Goal: Information Seeking & Learning: Find specific page/section

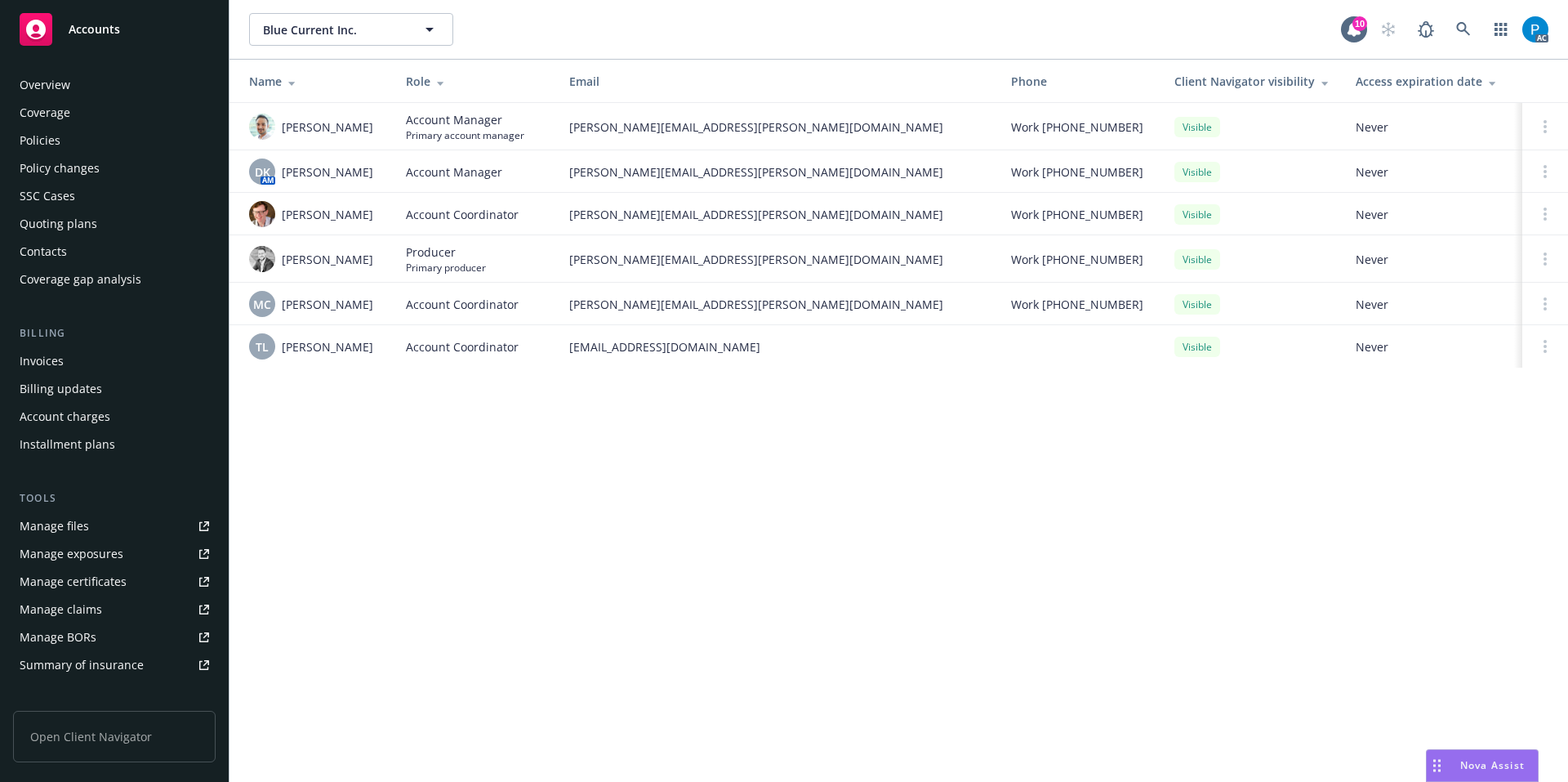
scroll to position [255, 0]
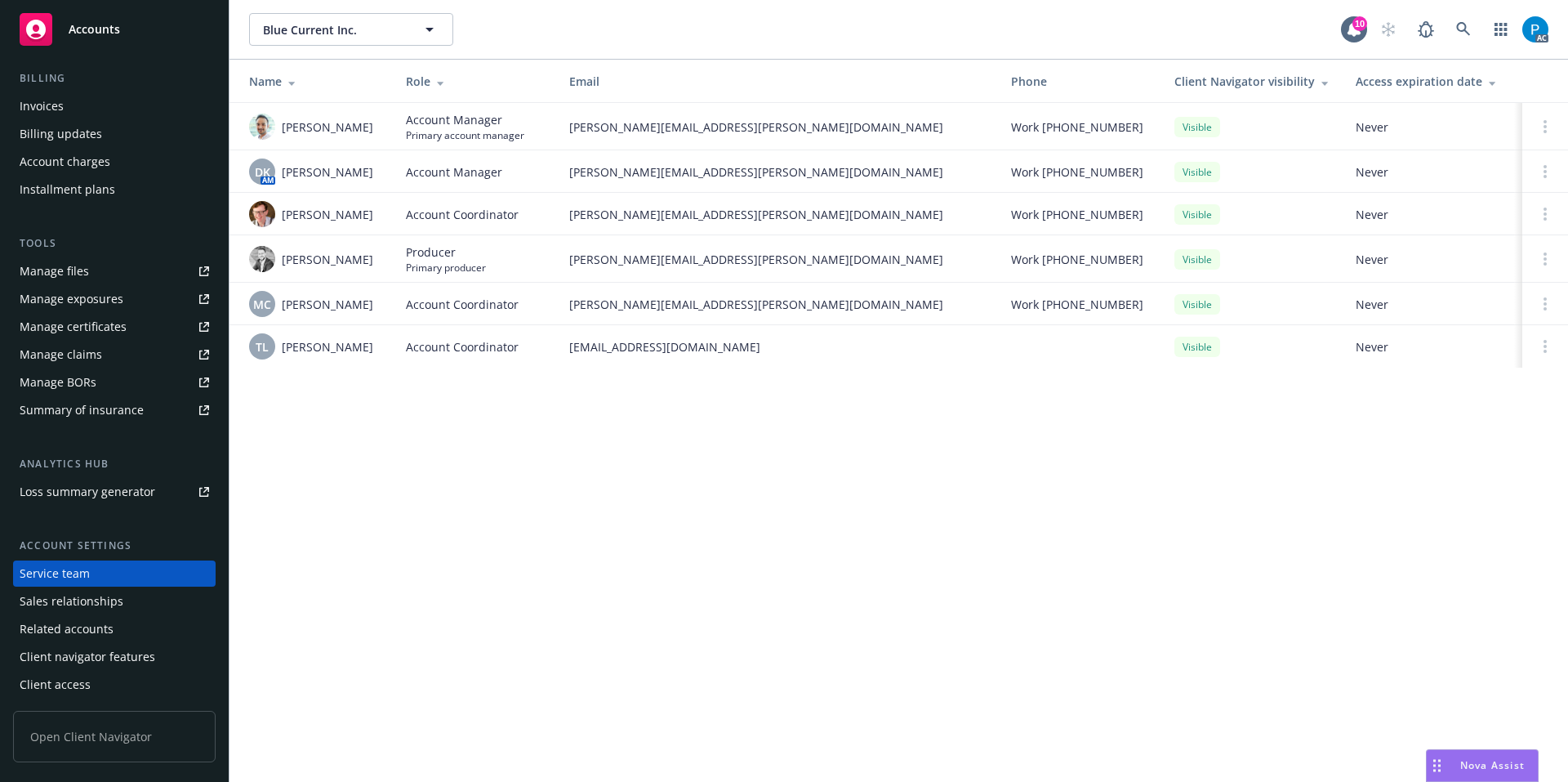
click at [143, 35] on div "Accounts" at bounding box center [114, 30] width 190 height 33
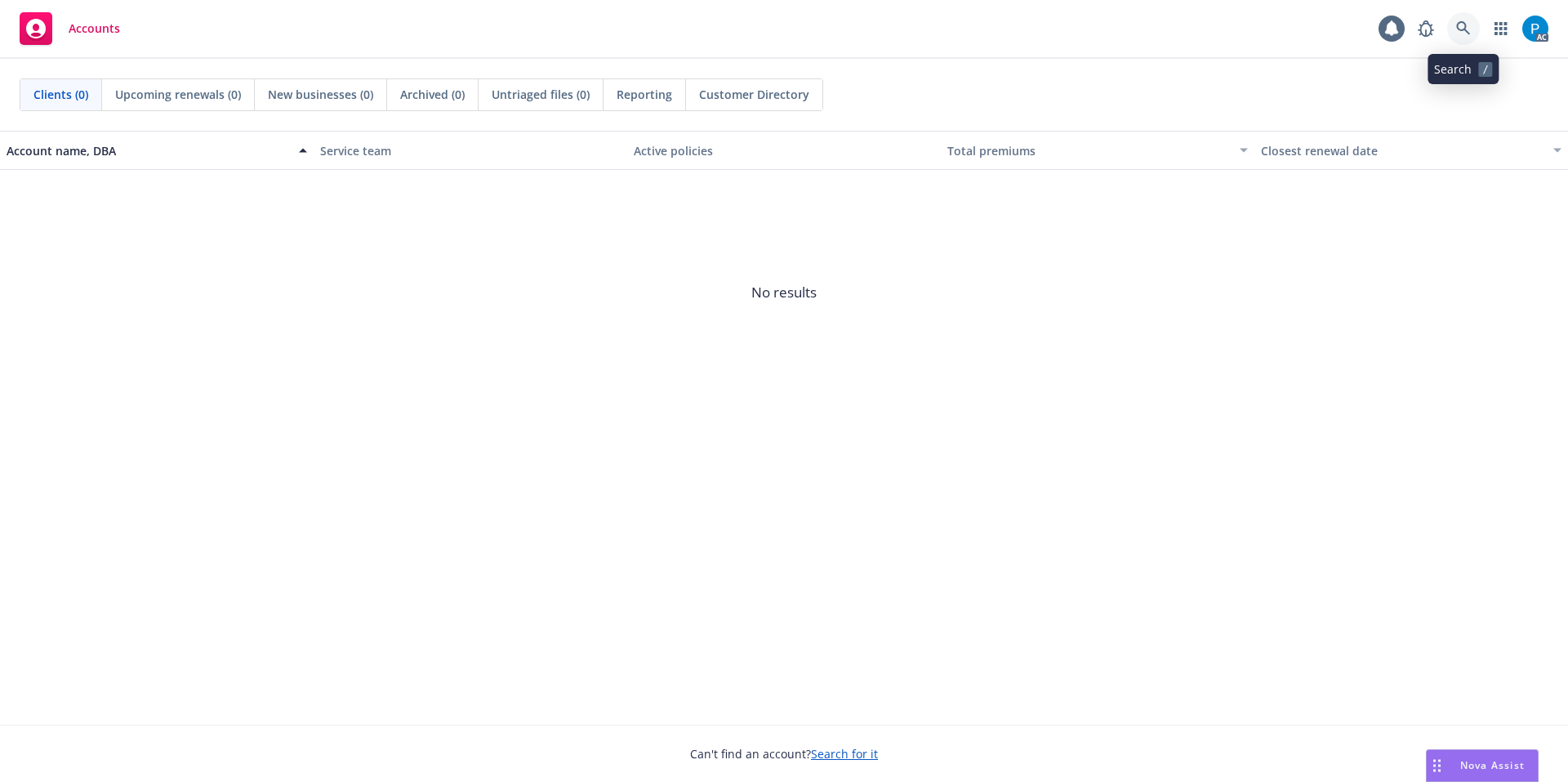
click at [1461, 25] on icon at bounding box center [1463, 28] width 14 height 14
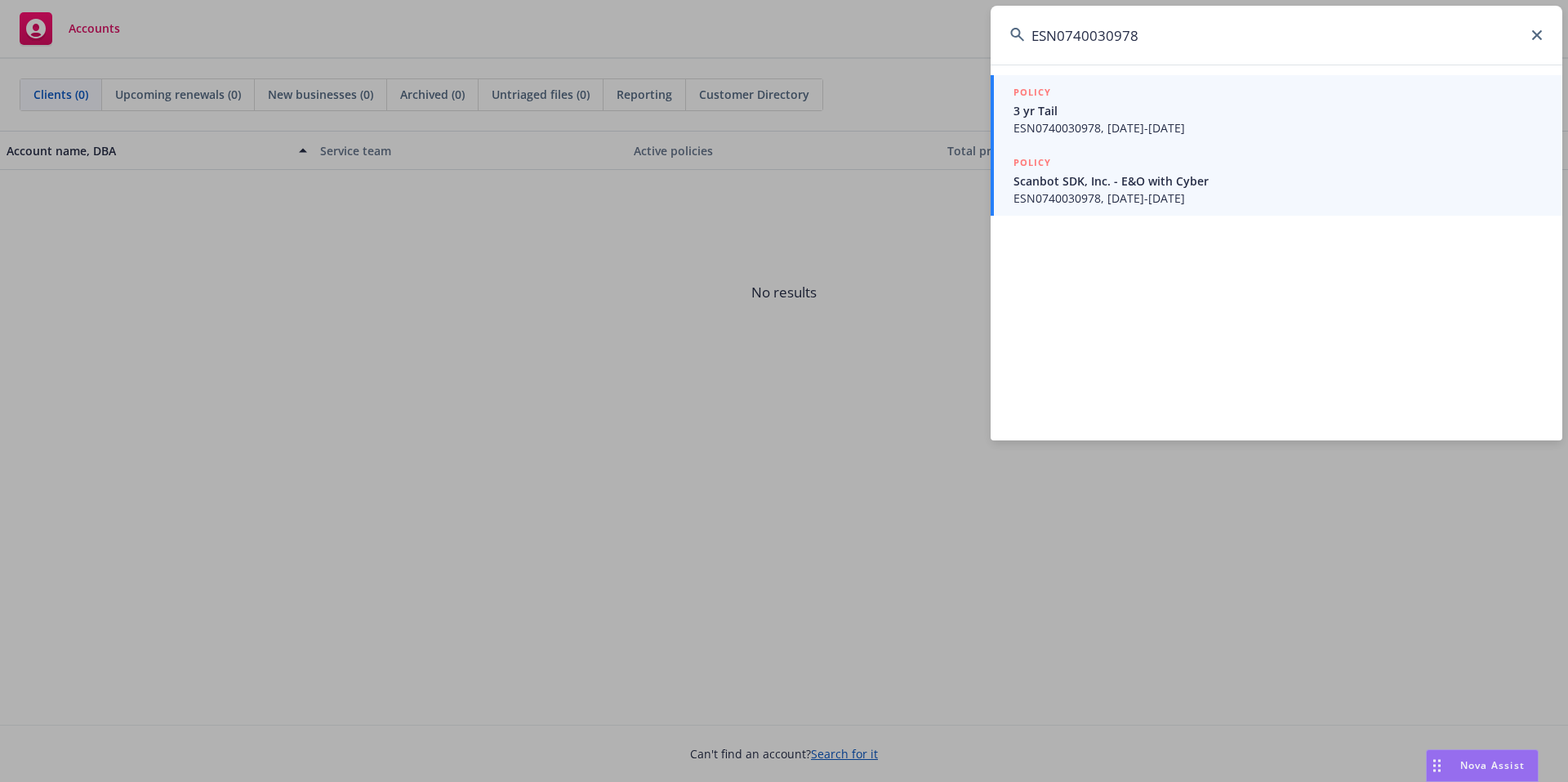
type input "ESN0740030978"
click at [1121, 214] on link "POLICY Scanbot SDK, Inc. - E&O with Cyber ESN0740030978, 08/14/2024-08/14/2025" at bounding box center [1276, 180] width 572 height 70
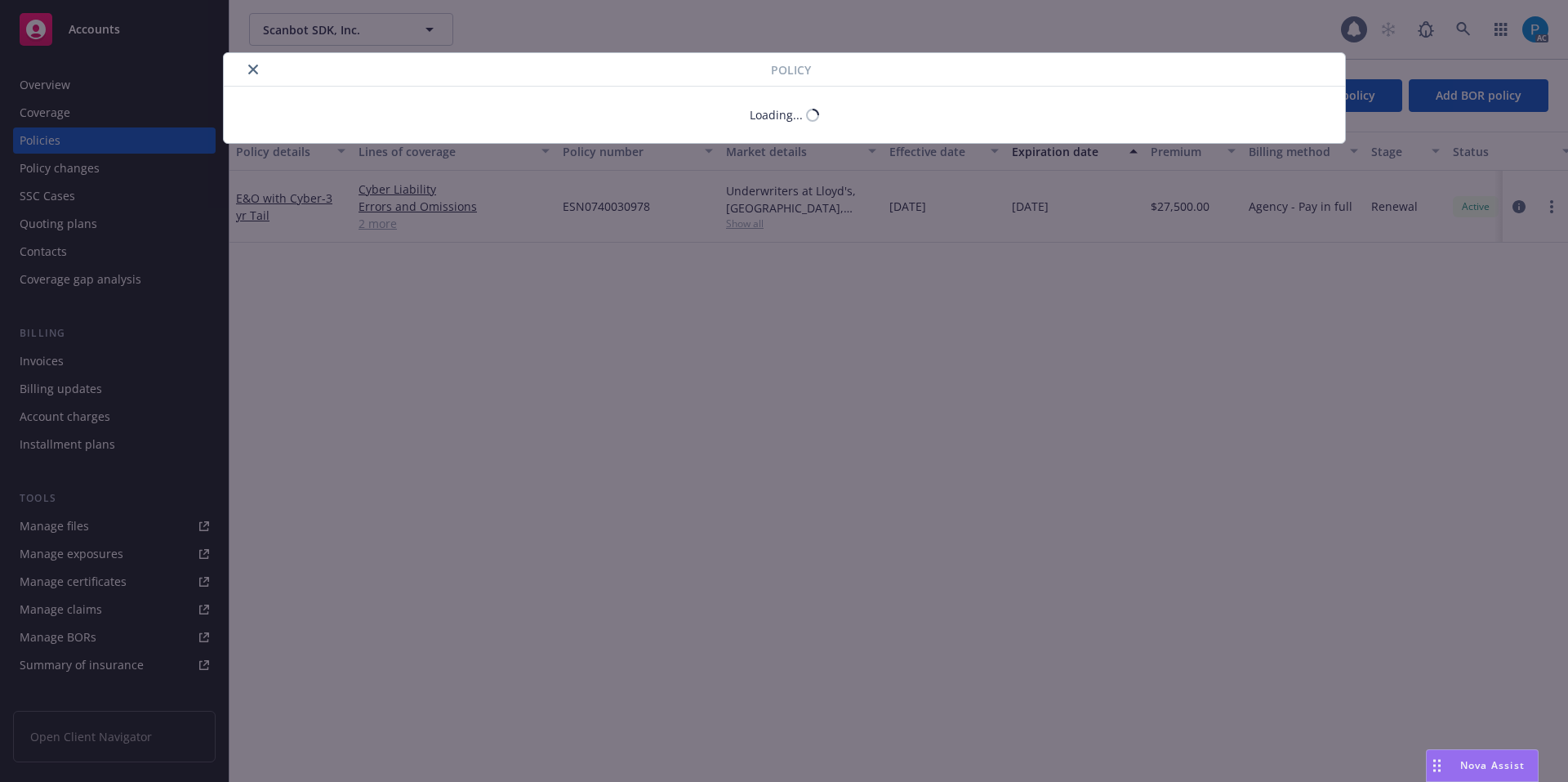
click at [87, 356] on div "Policy Loading..." at bounding box center [784, 391] width 1568 height 782
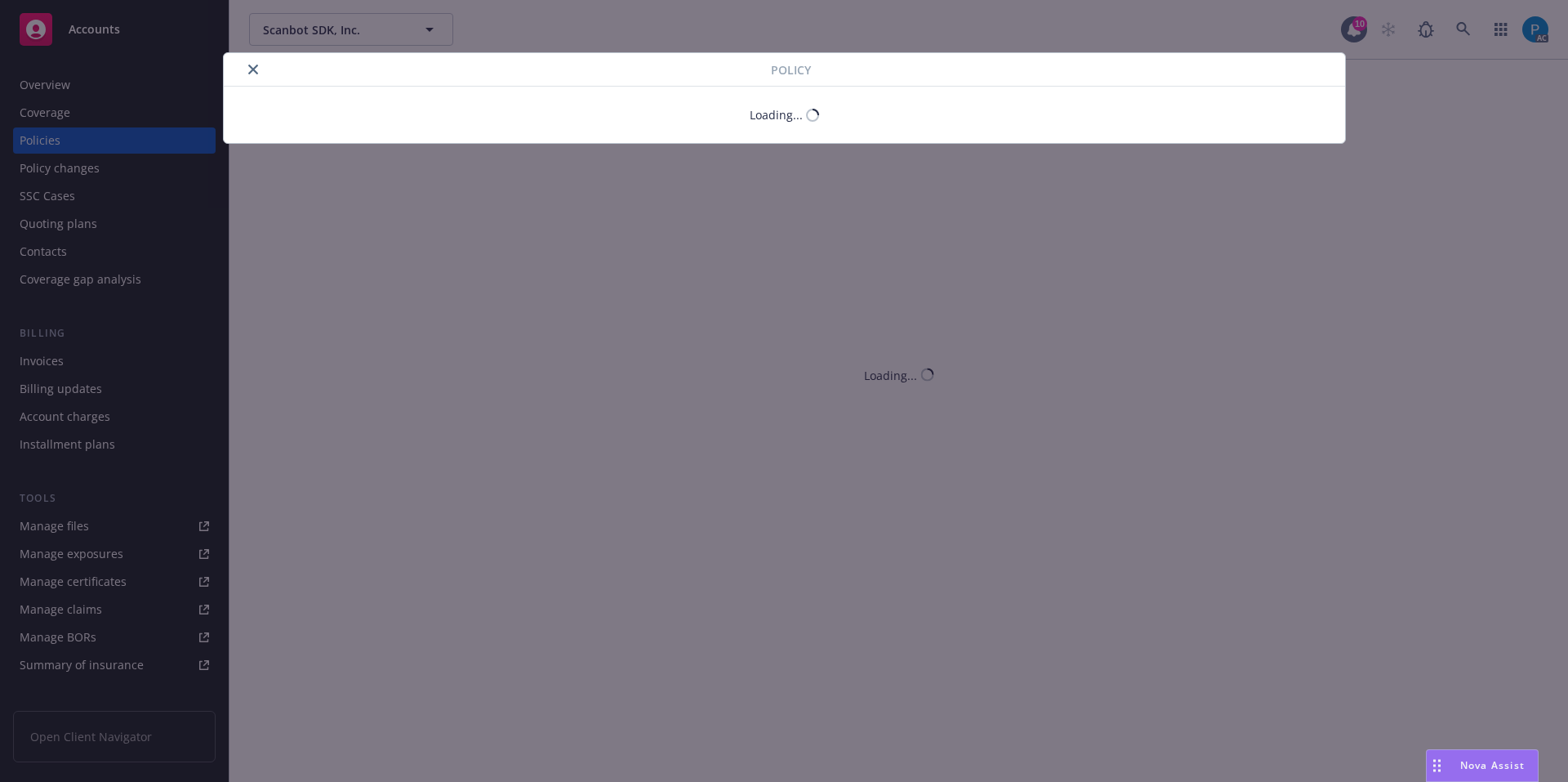
click at [237, 78] on div at bounding box center [500, 69] width 540 height 19
click at [253, 76] on button "close" at bounding box center [253, 69] width 19 height 19
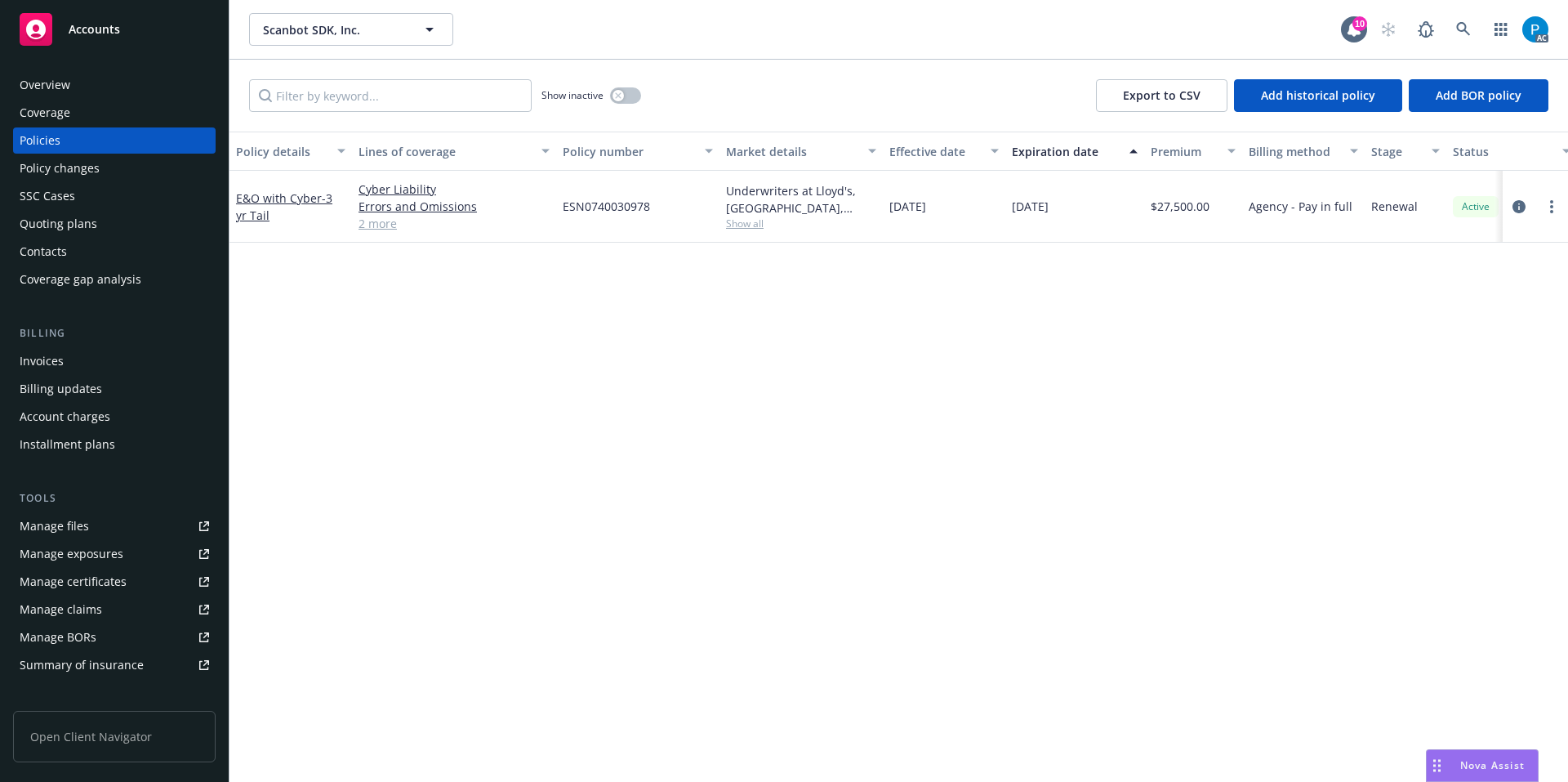
click at [73, 352] on div "Invoices" at bounding box center [114, 360] width 190 height 26
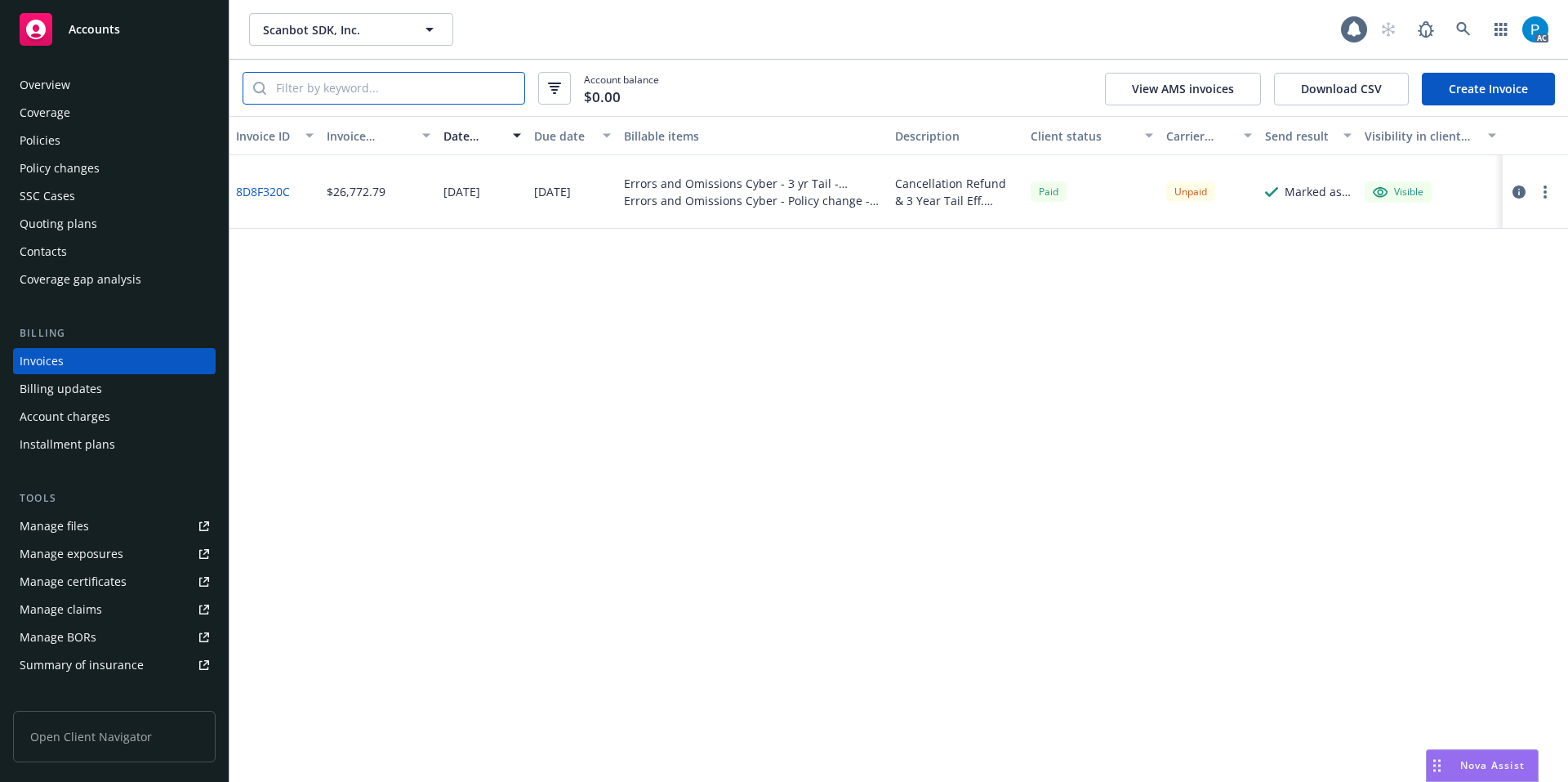
click at [382, 85] on input "search" at bounding box center [395, 88] width 258 height 31
paste input "ESN0740030978"
type input "ESN0740030978"
click at [1519, 191] on icon "button" at bounding box center [1519, 193] width 13 height 13
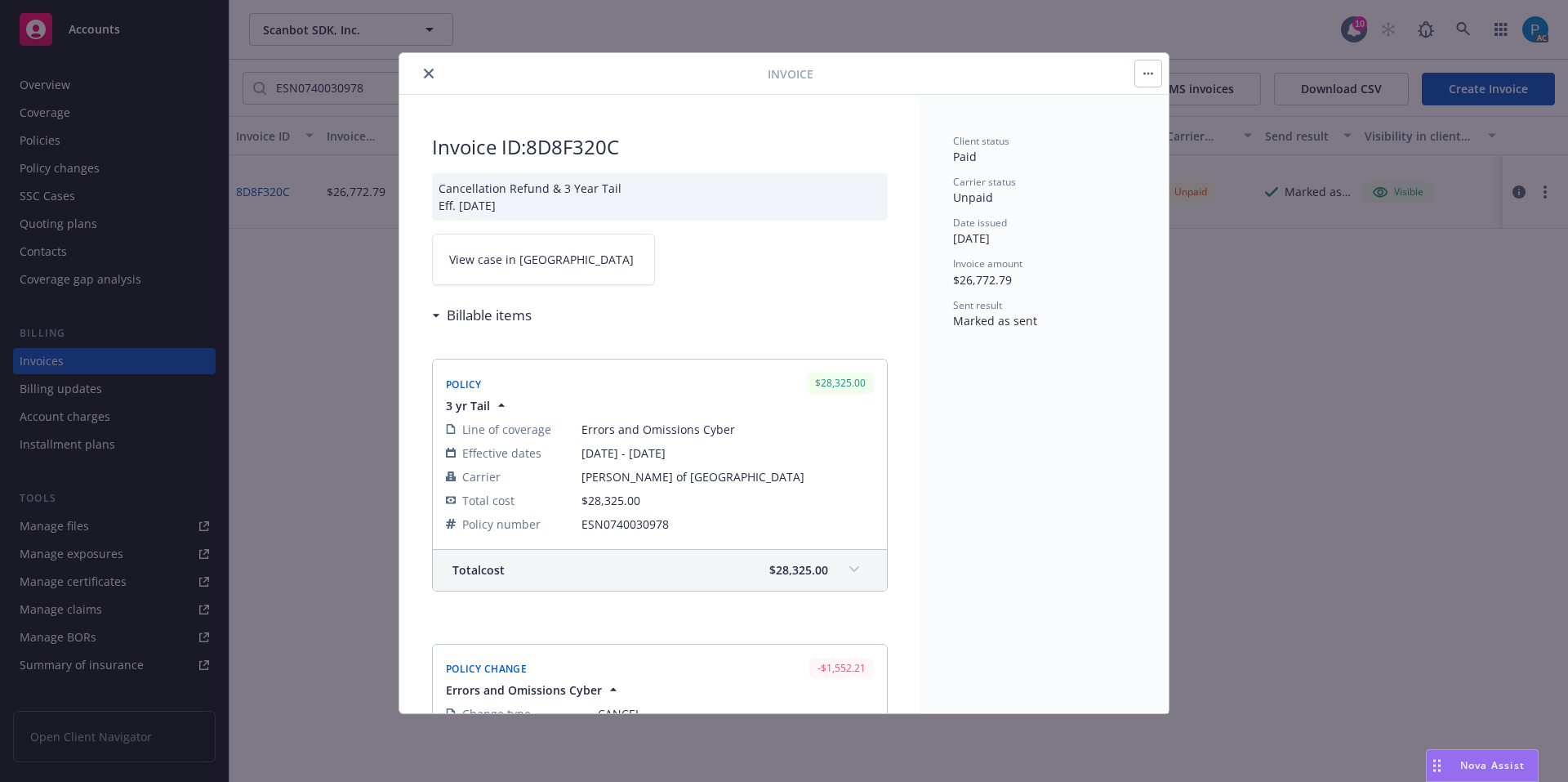
click at [543, 271] on link "View case in SSC" at bounding box center [543, 260] width 223 height 52
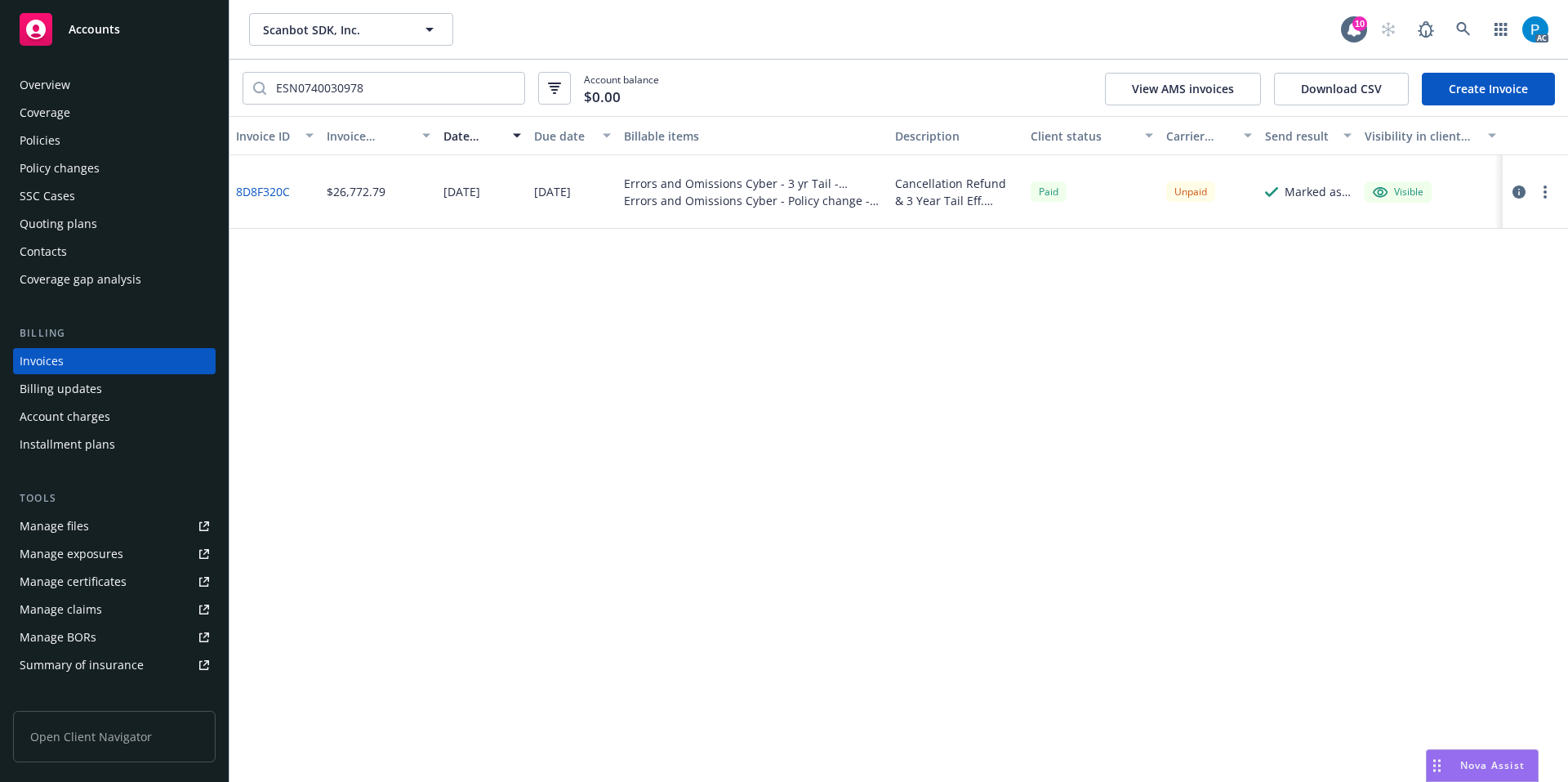
click at [119, 26] on span "Accounts" at bounding box center [95, 30] width 52 height 13
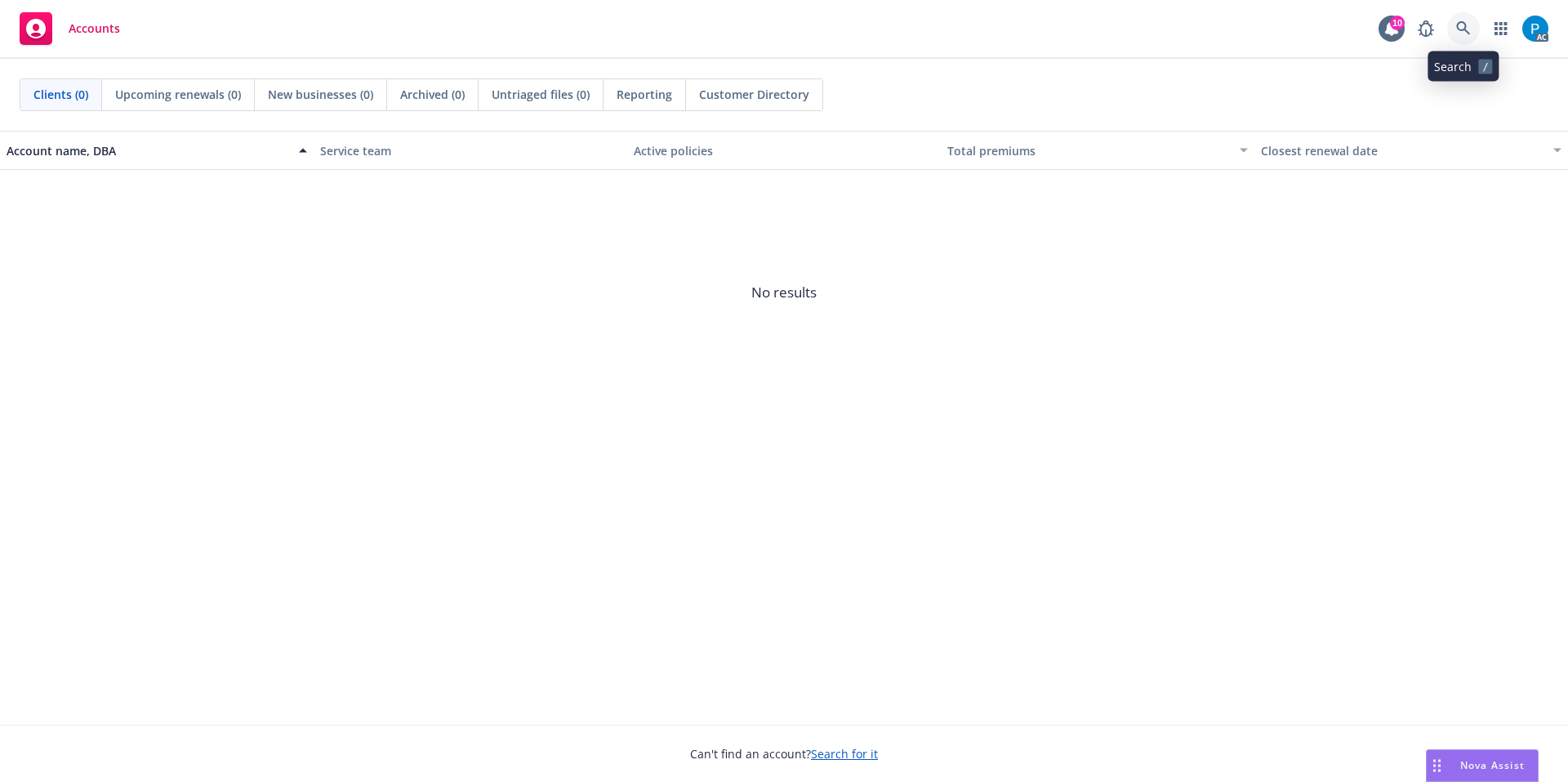
click at [1457, 30] on icon at bounding box center [1463, 28] width 14 height 14
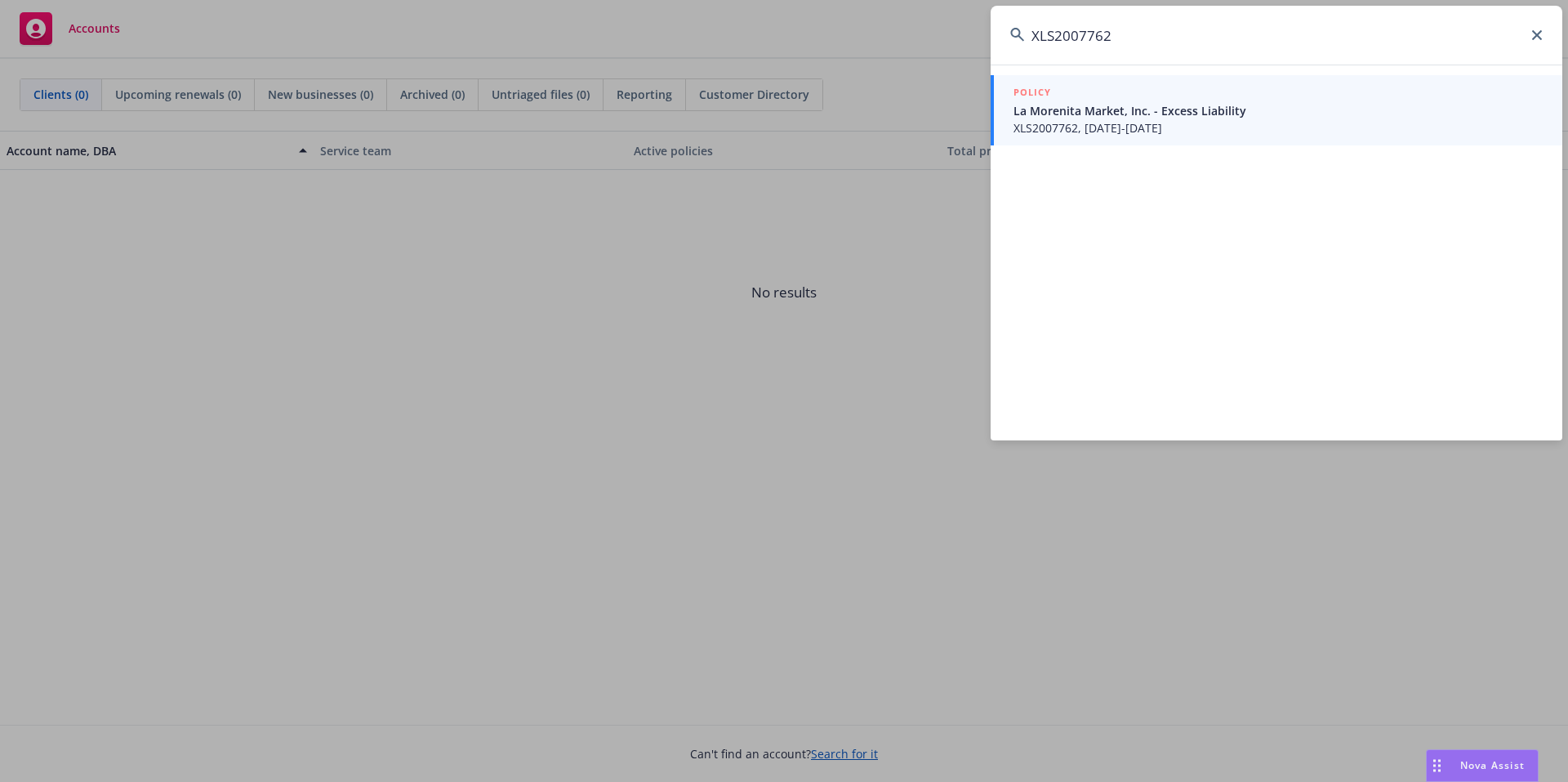
type input "XLS2007762"
click at [1320, 91] on div "POLICY" at bounding box center [1278, 93] width 529 height 18
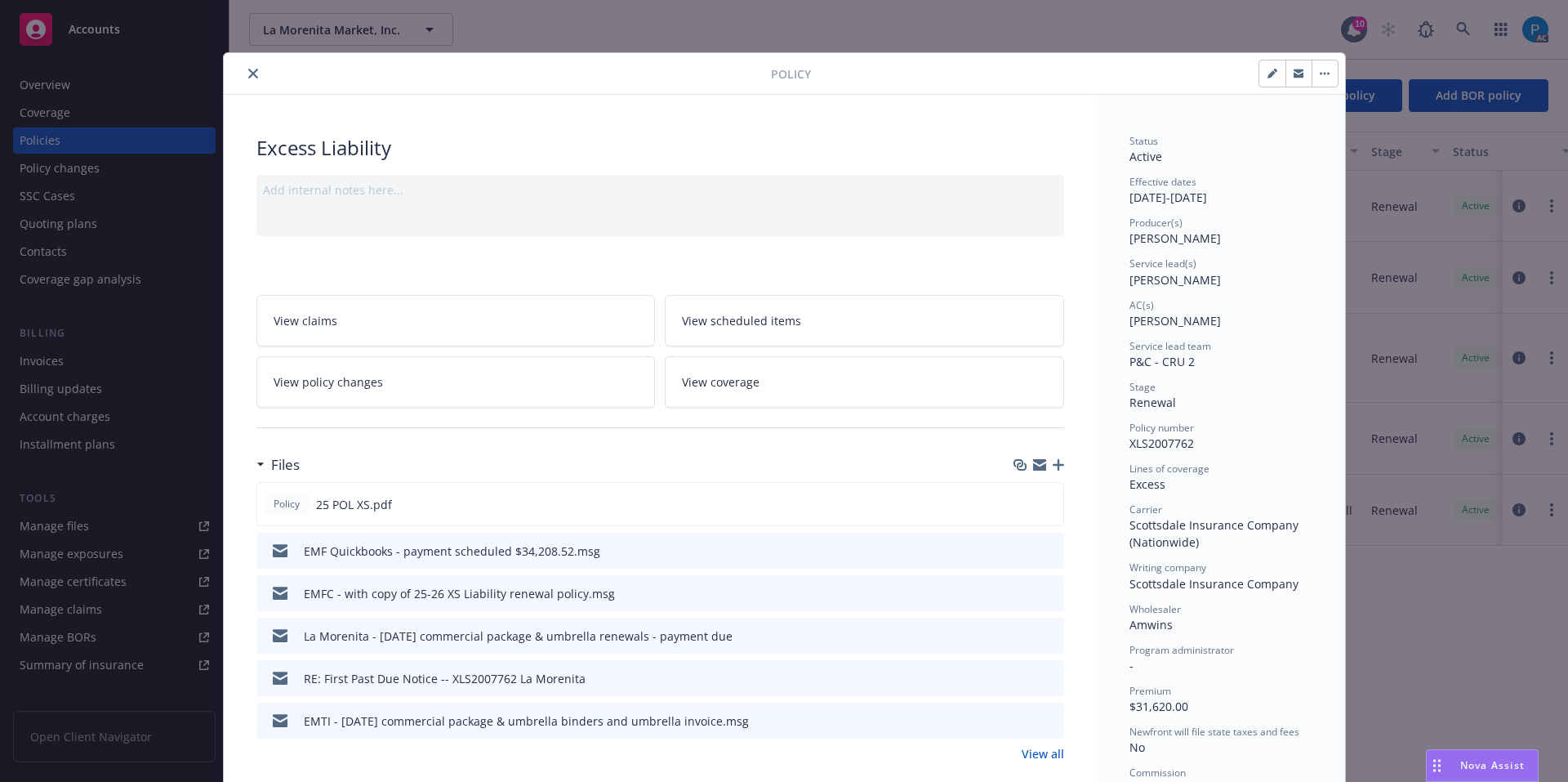
click at [243, 68] on button "close" at bounding box center [253, 73] width 19 height 19
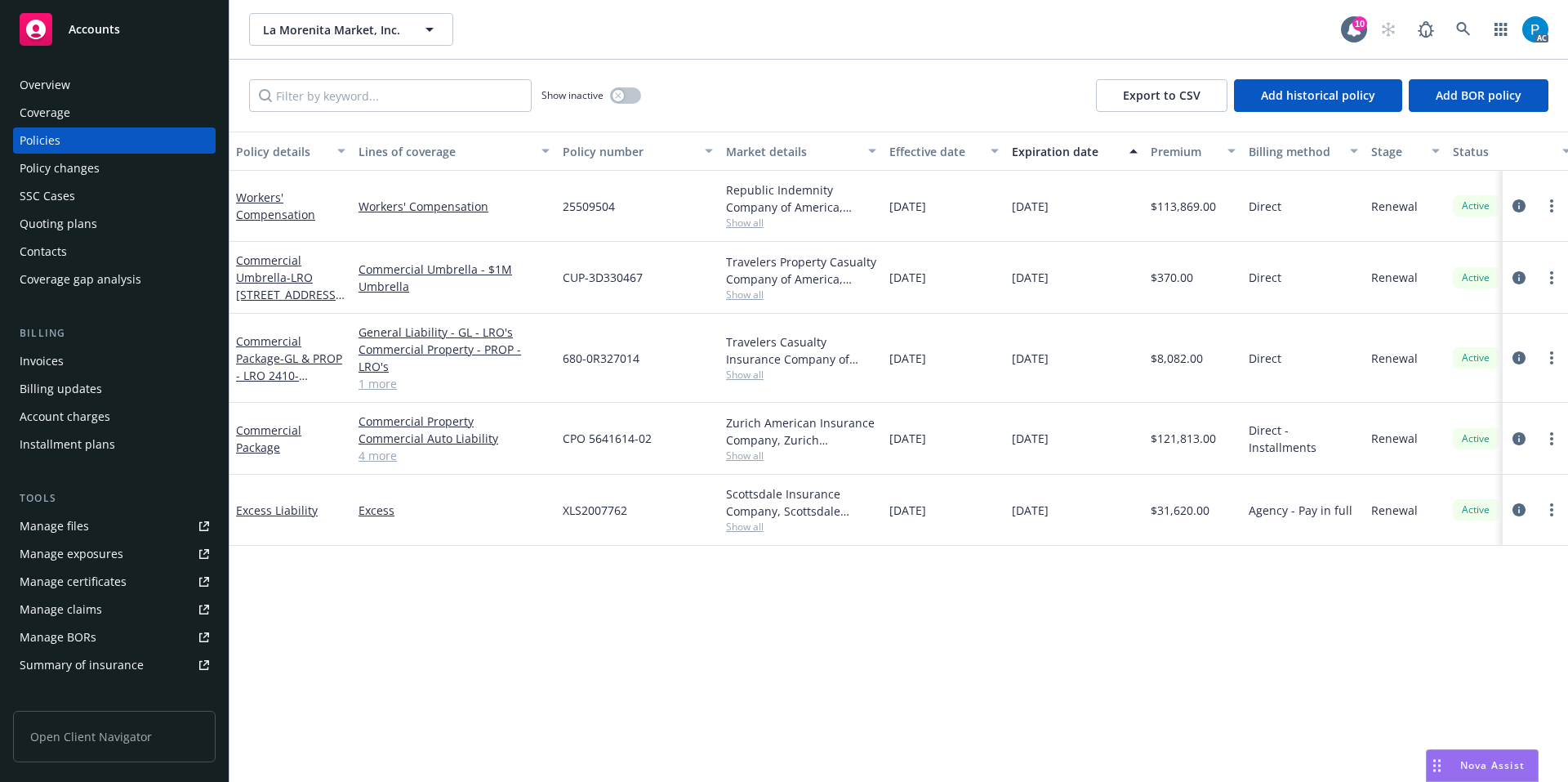
click at [85, 349] on div "Invoices" at bounding box center [114, 360] width 190 height 26
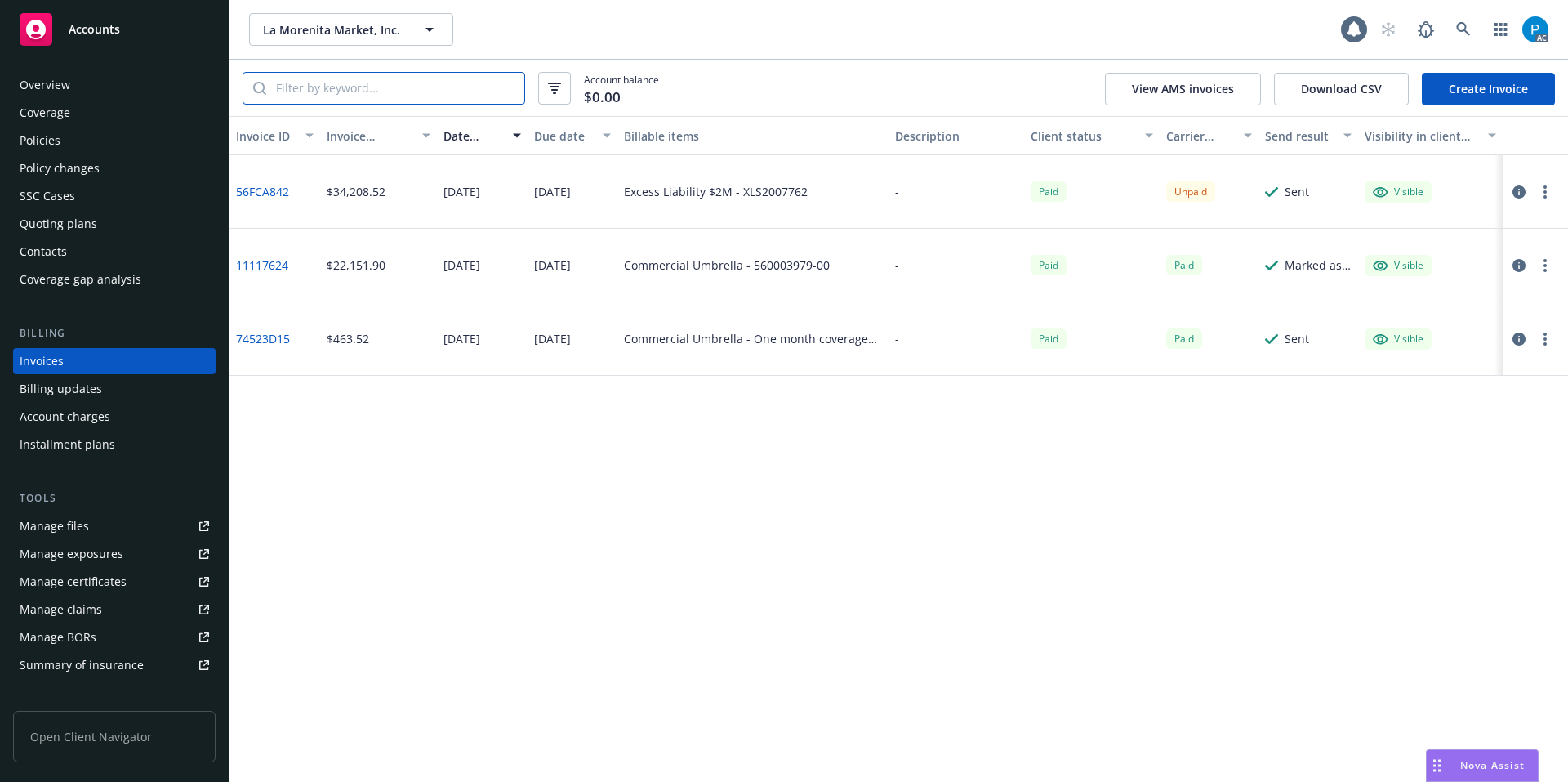
click at [359, 95] on input "search" at bounding box center [395, 88] width 258 height 31
paste input "XLS2007762"
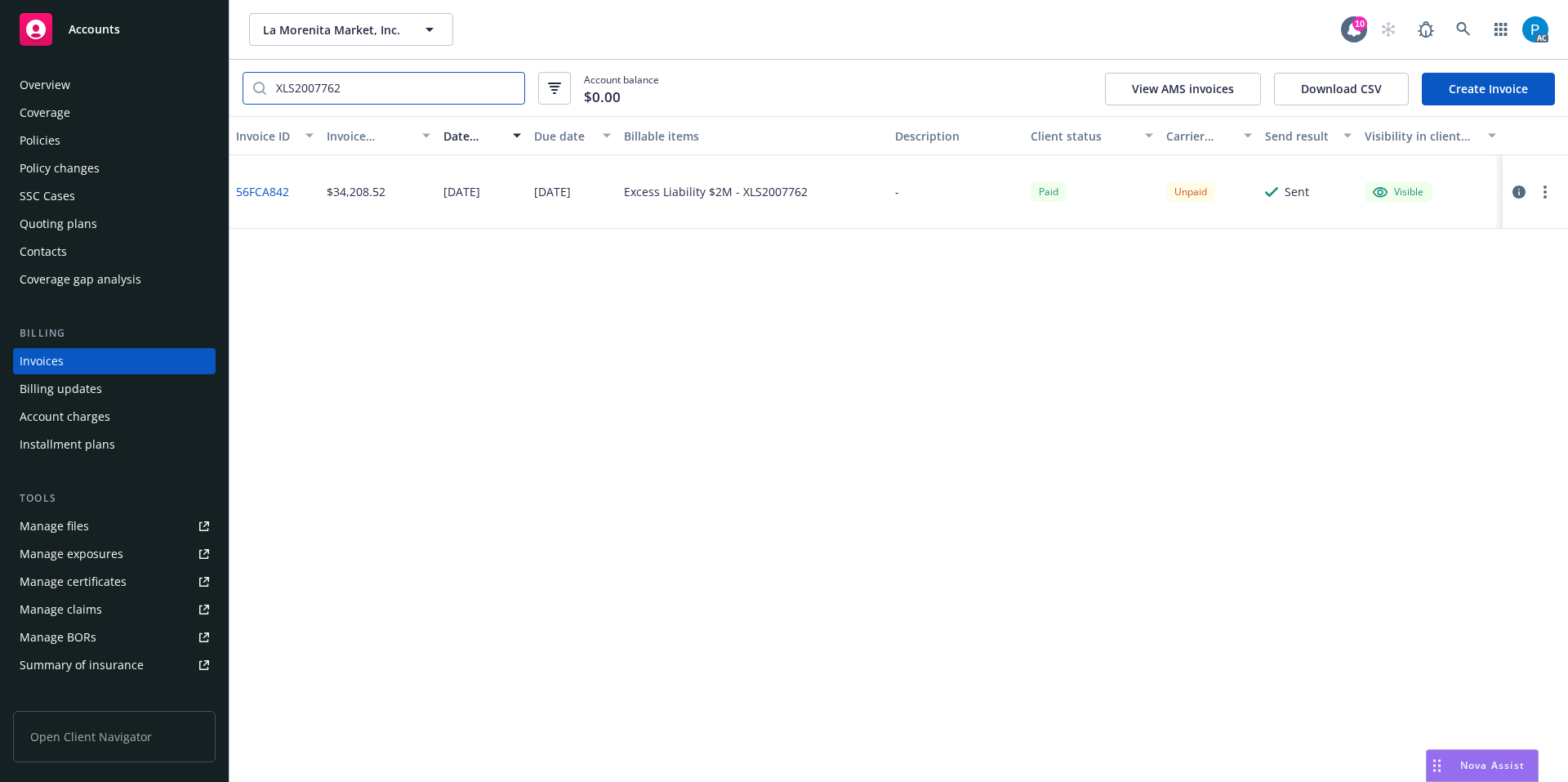
type input "XLS2007762"
click at [1522, 190] on icon "button" at bounding box center [1519, 193] width 13 height 13
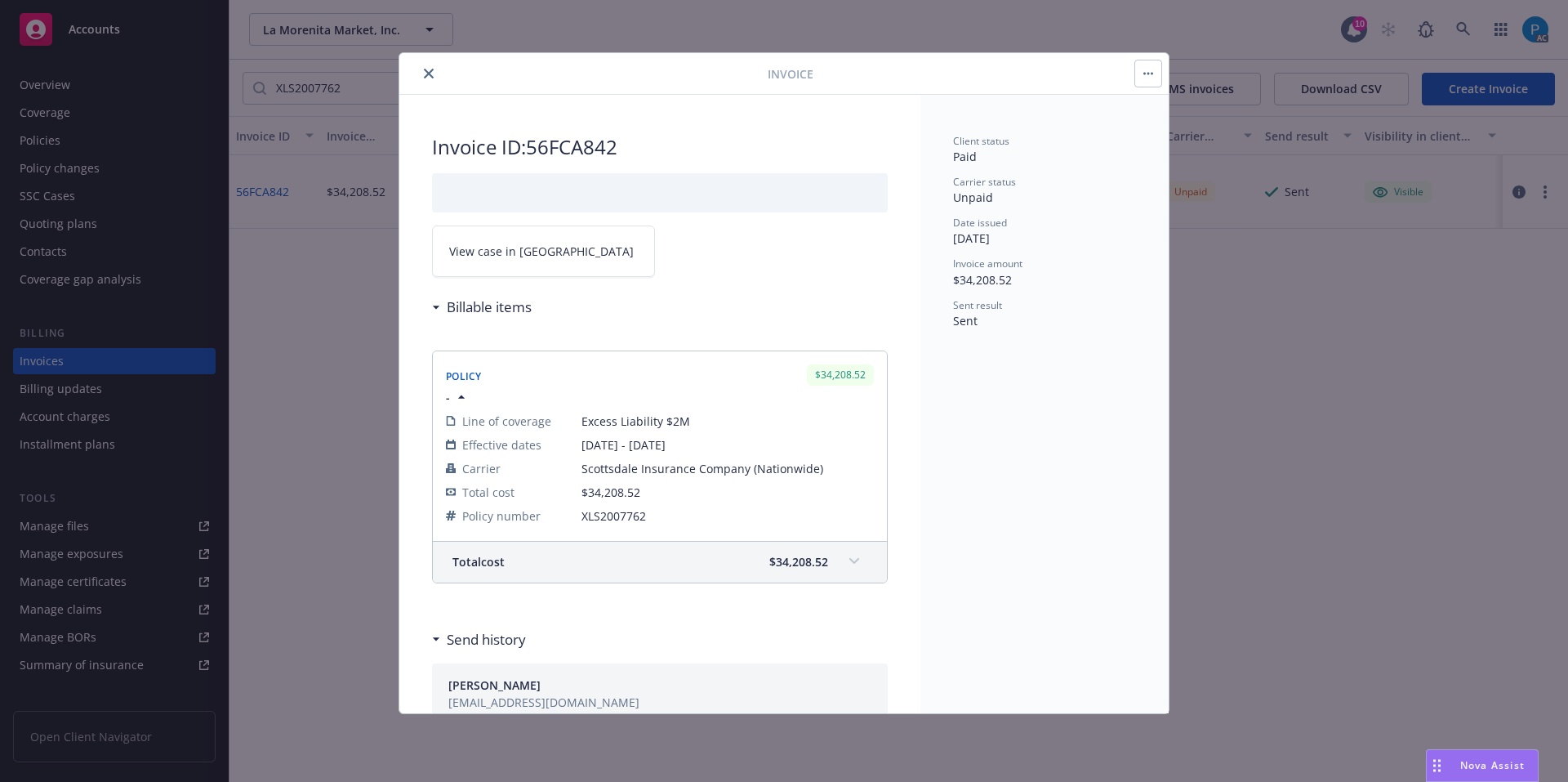
click at [531, 243] on span "View case in SSC" at bounding box center [541, 251] width 185 height 17
click at [426, 74] on icon "close" at bounding box center [428, 74] width 10 height 10
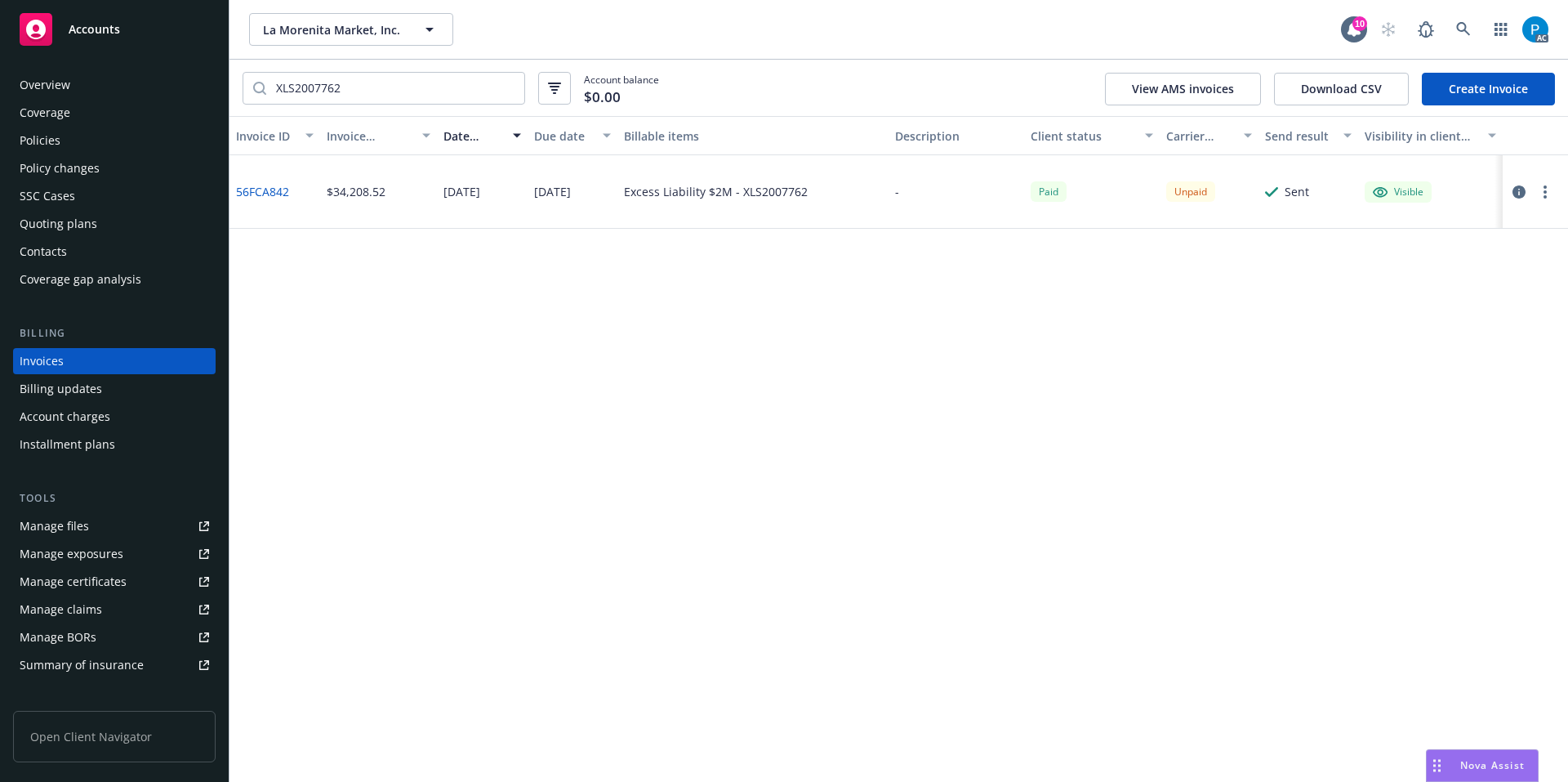
click at [185, 45] on div "Accounts" at bounding box center [114, 30] width 190 height 33
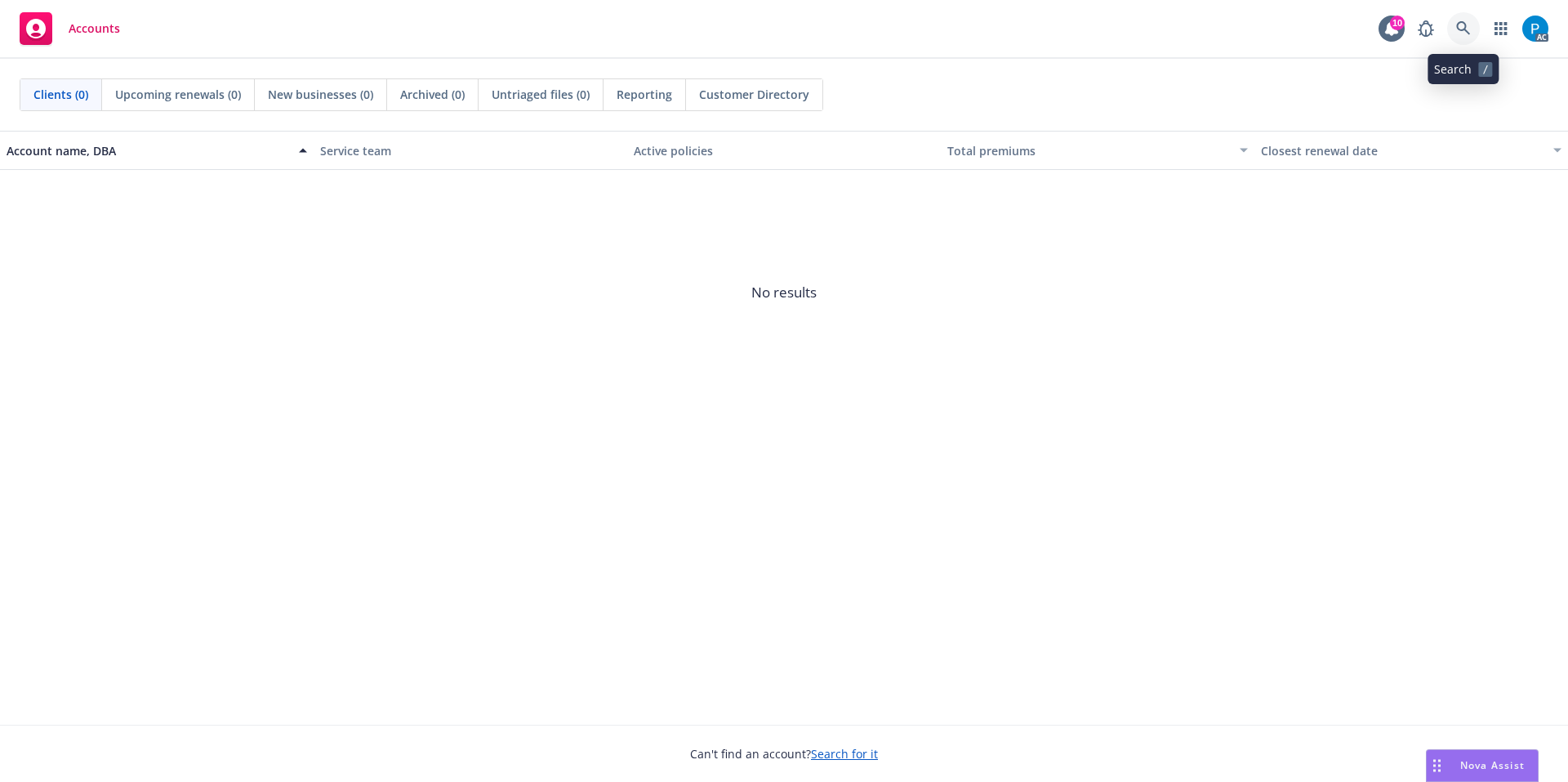
click at [1459, 25] on icon at bounding box center [1463, 28] width 14 height 14
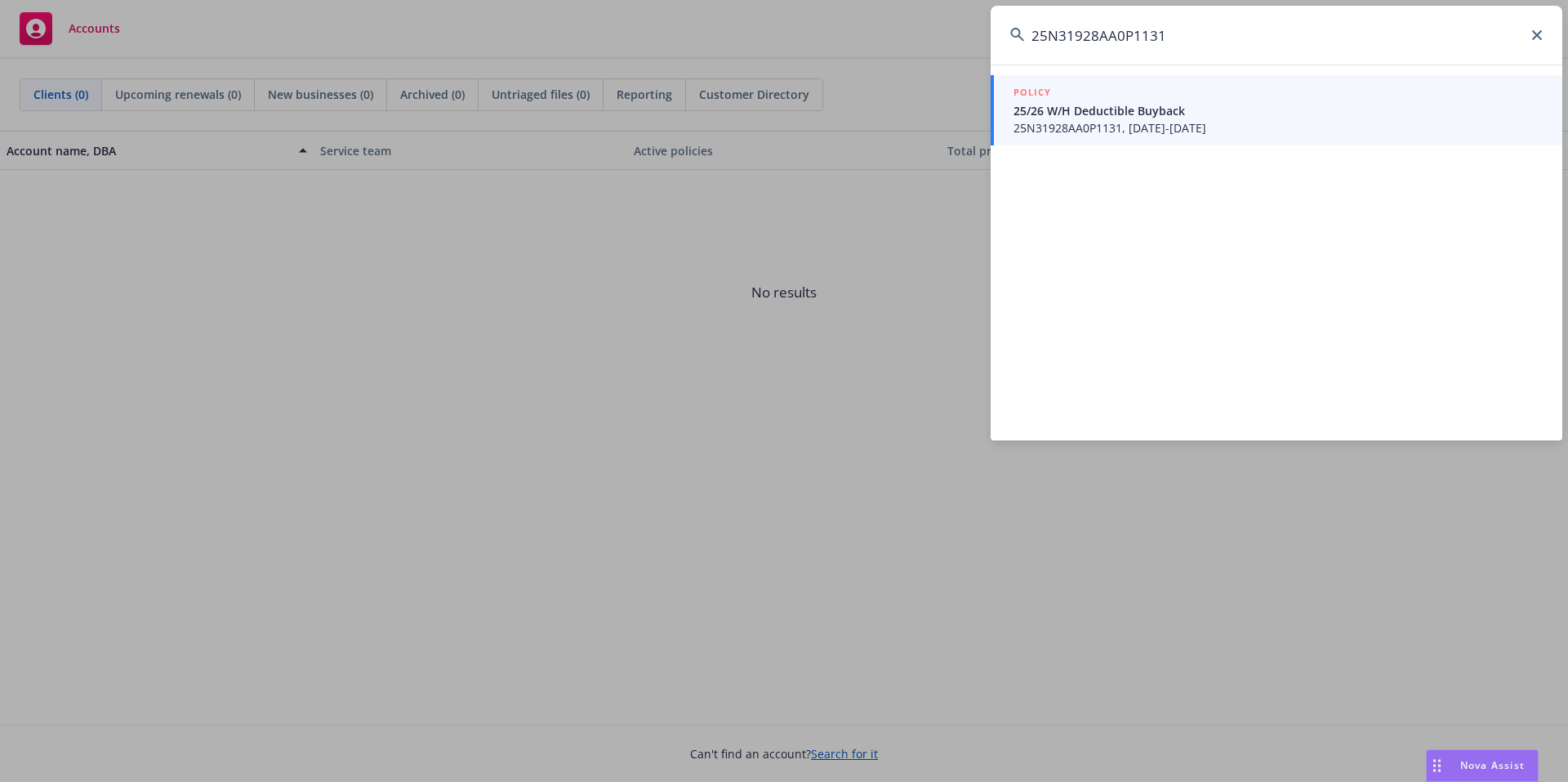
type input "25N31928AA0P1131"
click at [1154, 103] on span "25/26 W/H Deductible Buyback" at bounding box center [1278, 111] width 529 height 17
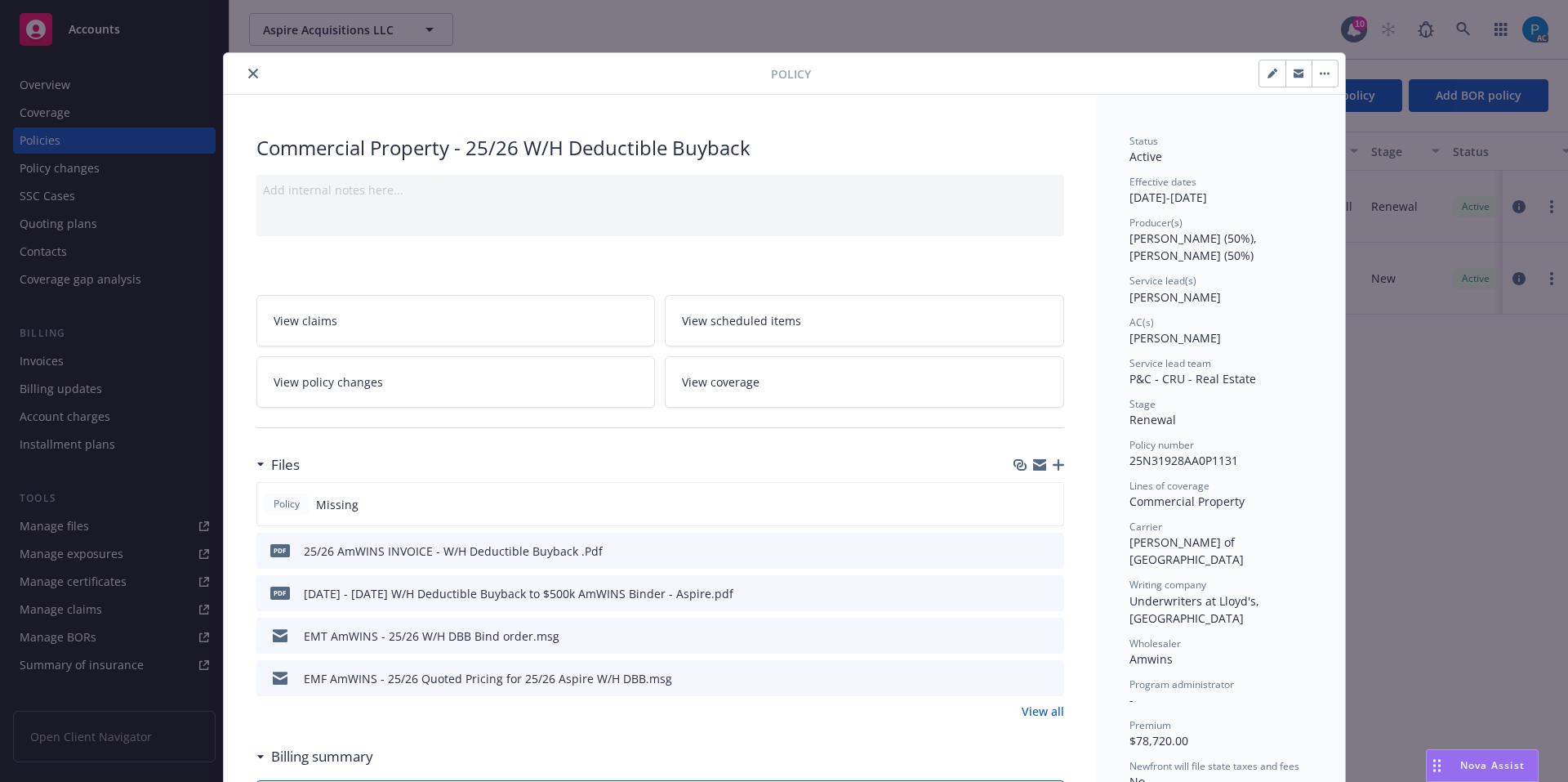
click at [252, 73] on button "close" at bounding box center [253, 73] width 19 height 19
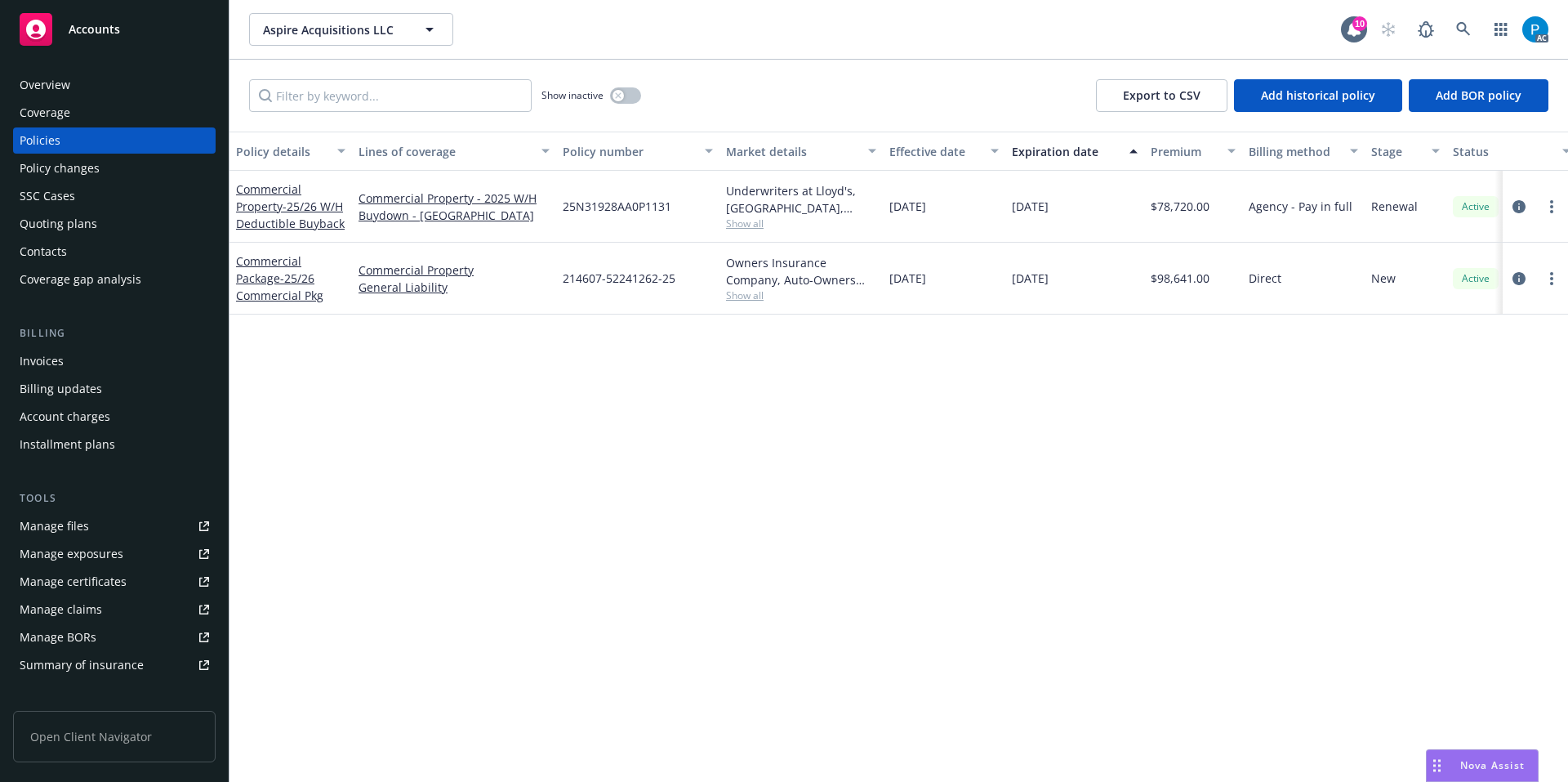
click at [126, 357] on div "Invoices" at bounding box center [114, 360] width 190 height 26
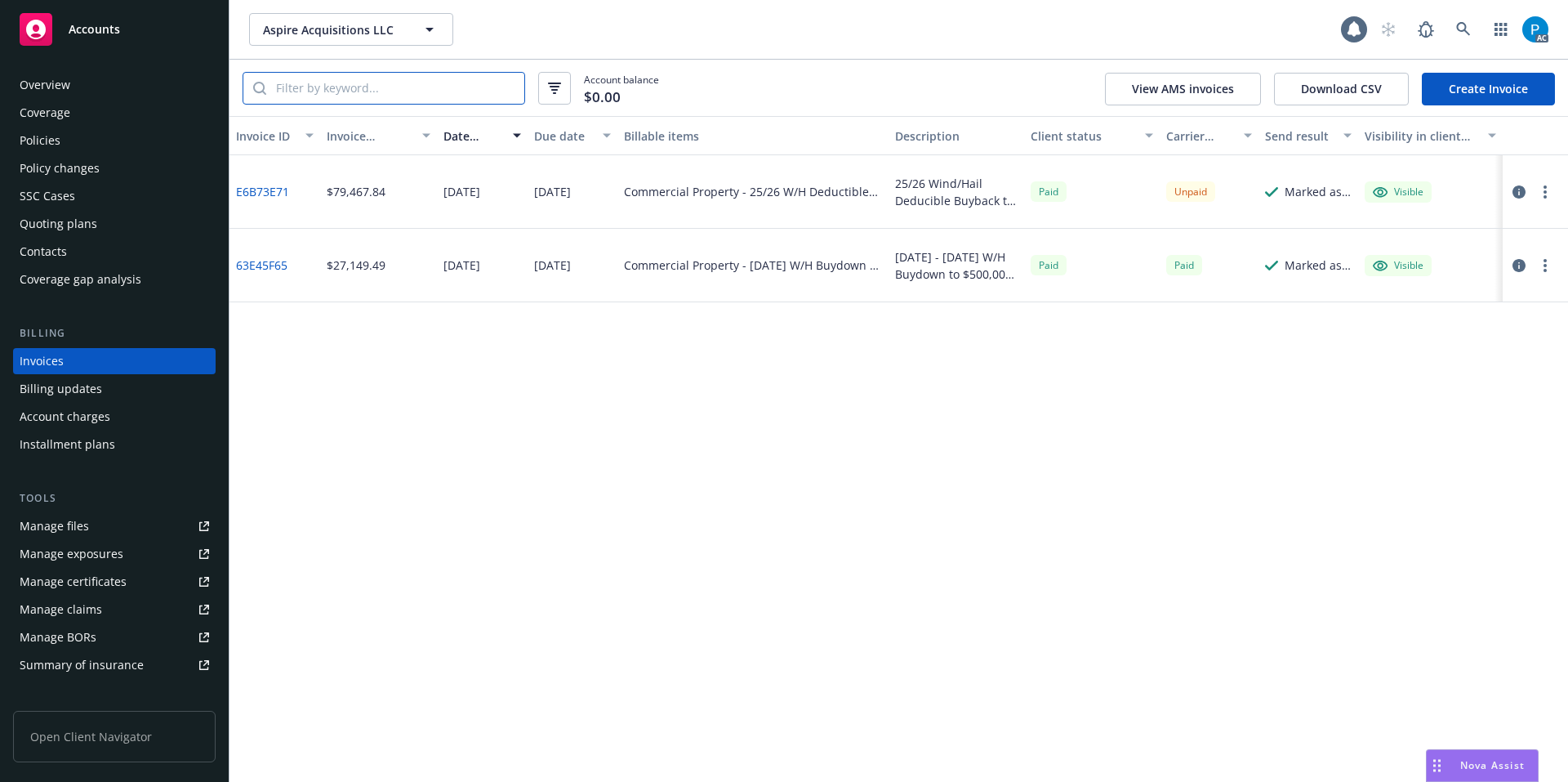
click at [357, 87] on input "search" at bounding box center [395, 88] width 258 height 31
paste input "25N31928AA0P1131"
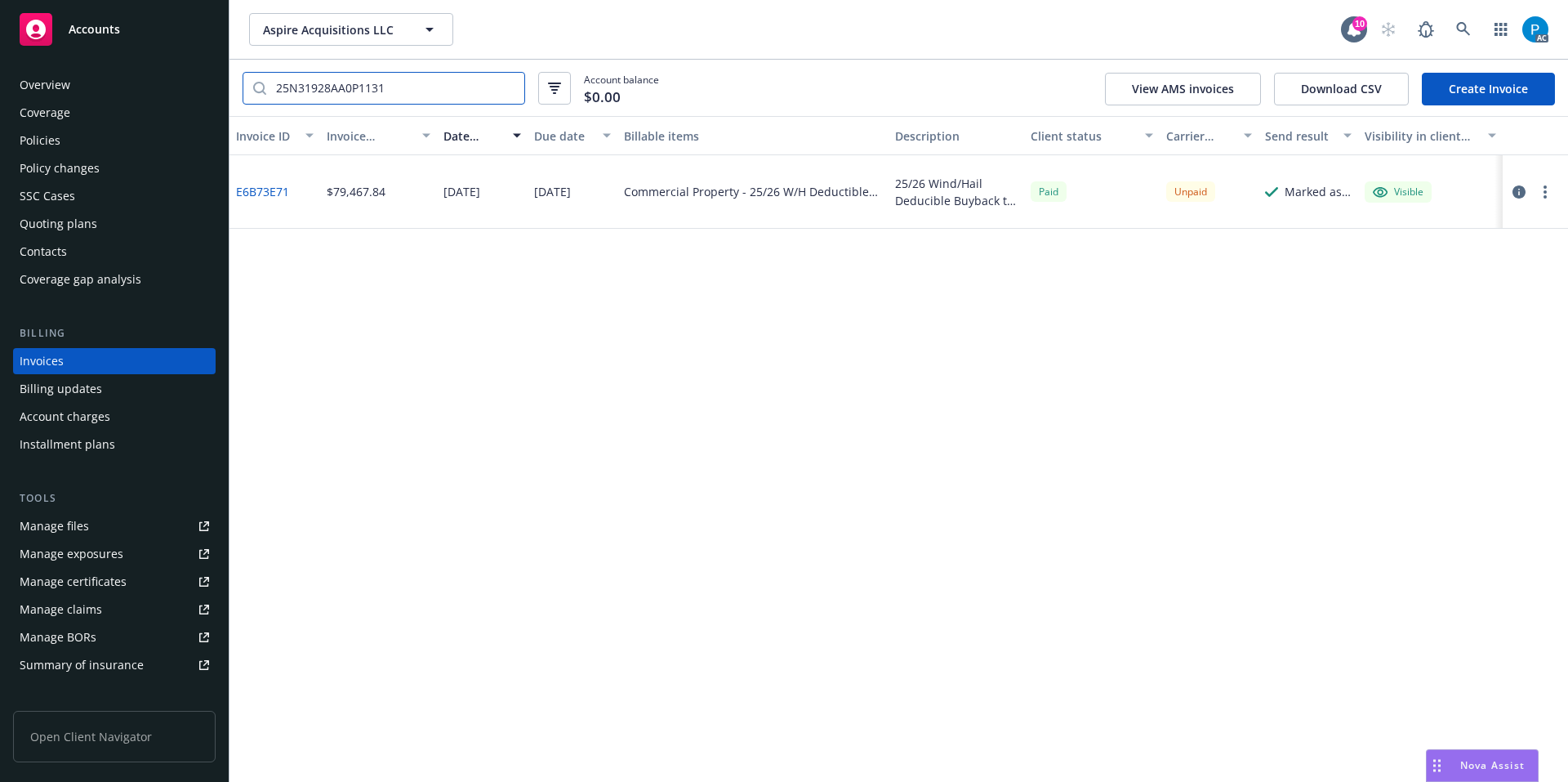
type input "25N31928AA0P1131"
click at [1521, 194] on icon "button" at bounding box center [1519, 193] width 13 height 13
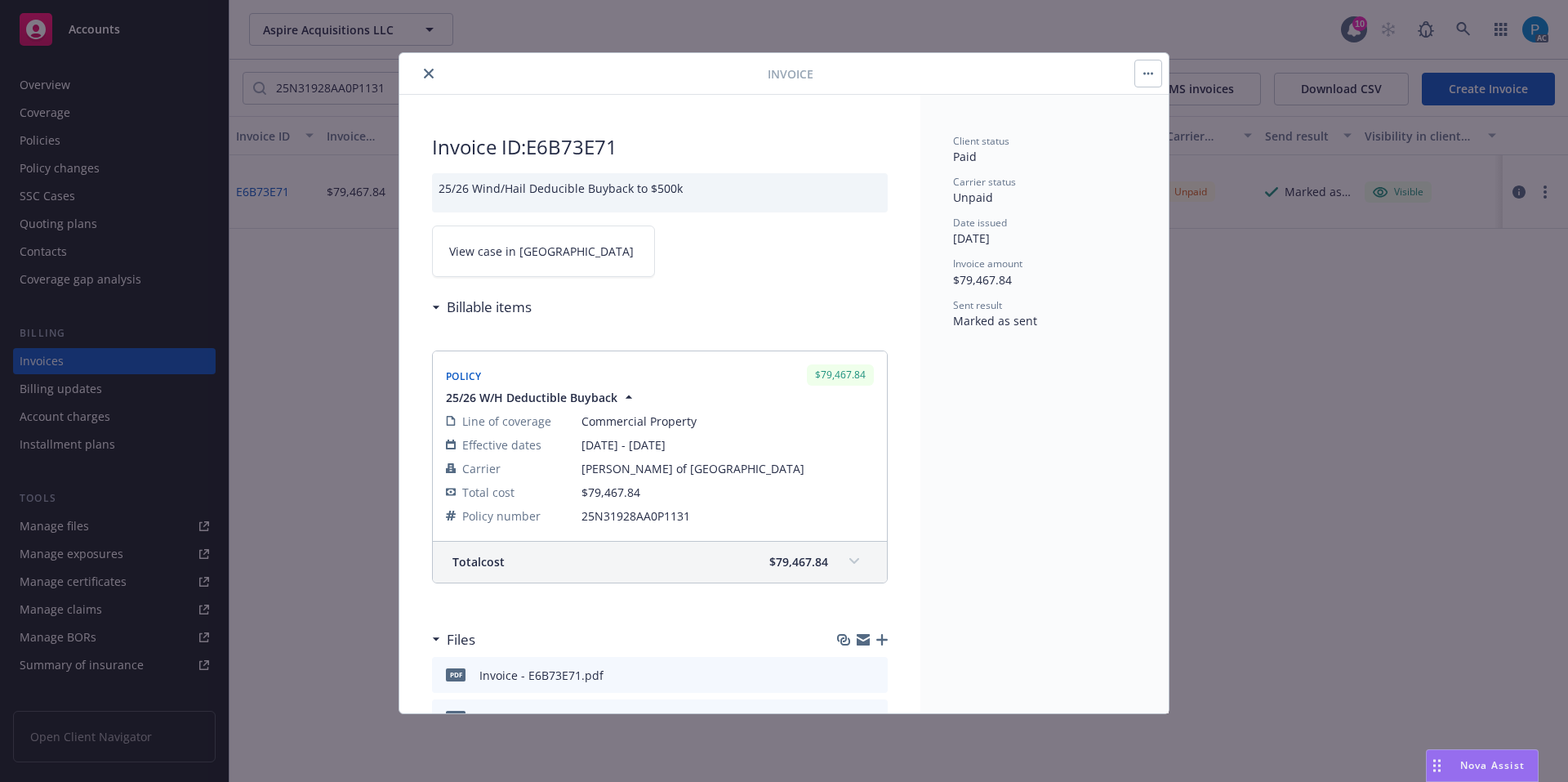
click at [568, 243] on link "View case in SSC" at bounding box center [543, 251] width 223 height 52
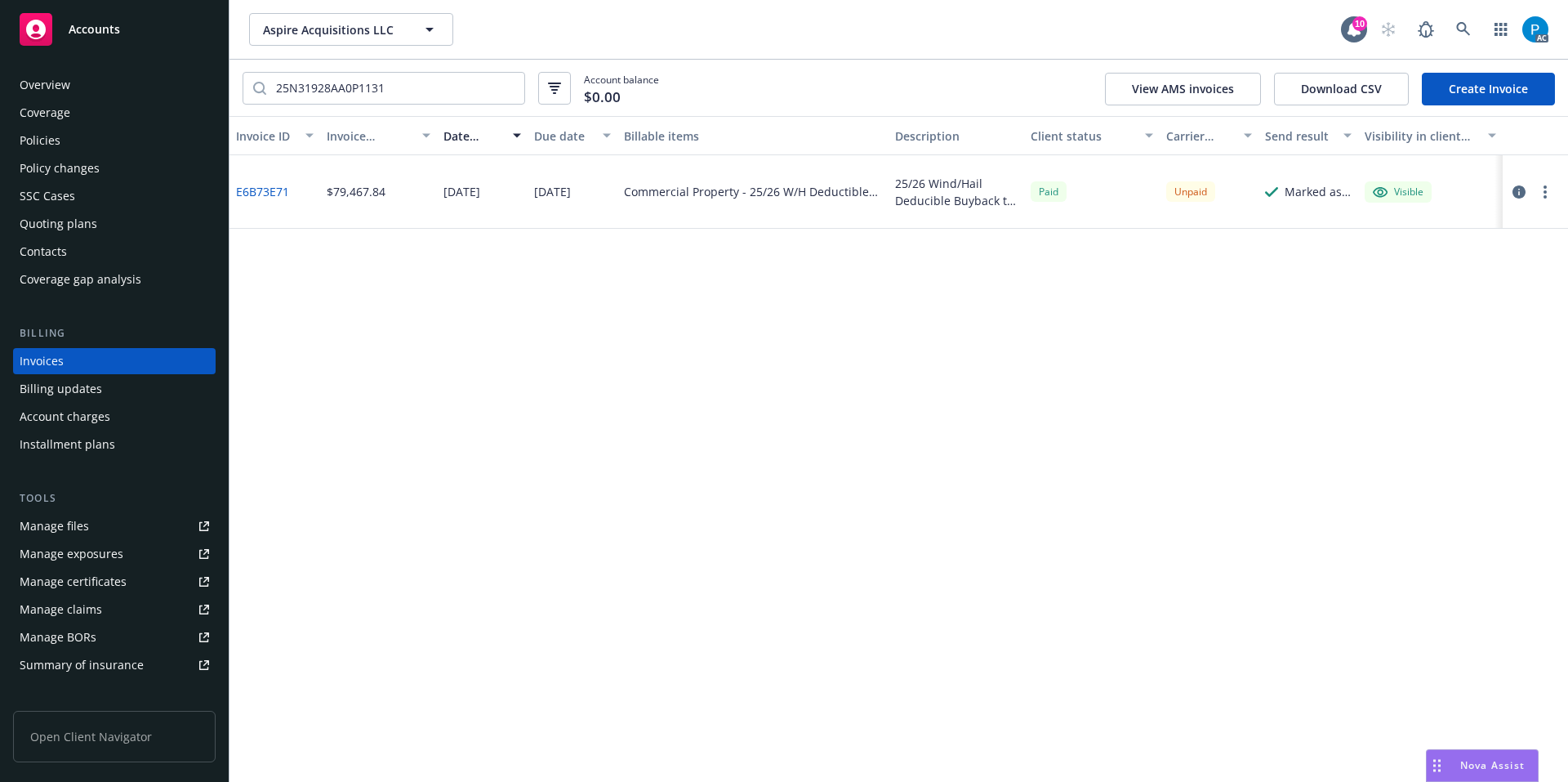
click at [137, 17] on div "Accounts" at bounding box center [114, 30] width 190 height 33
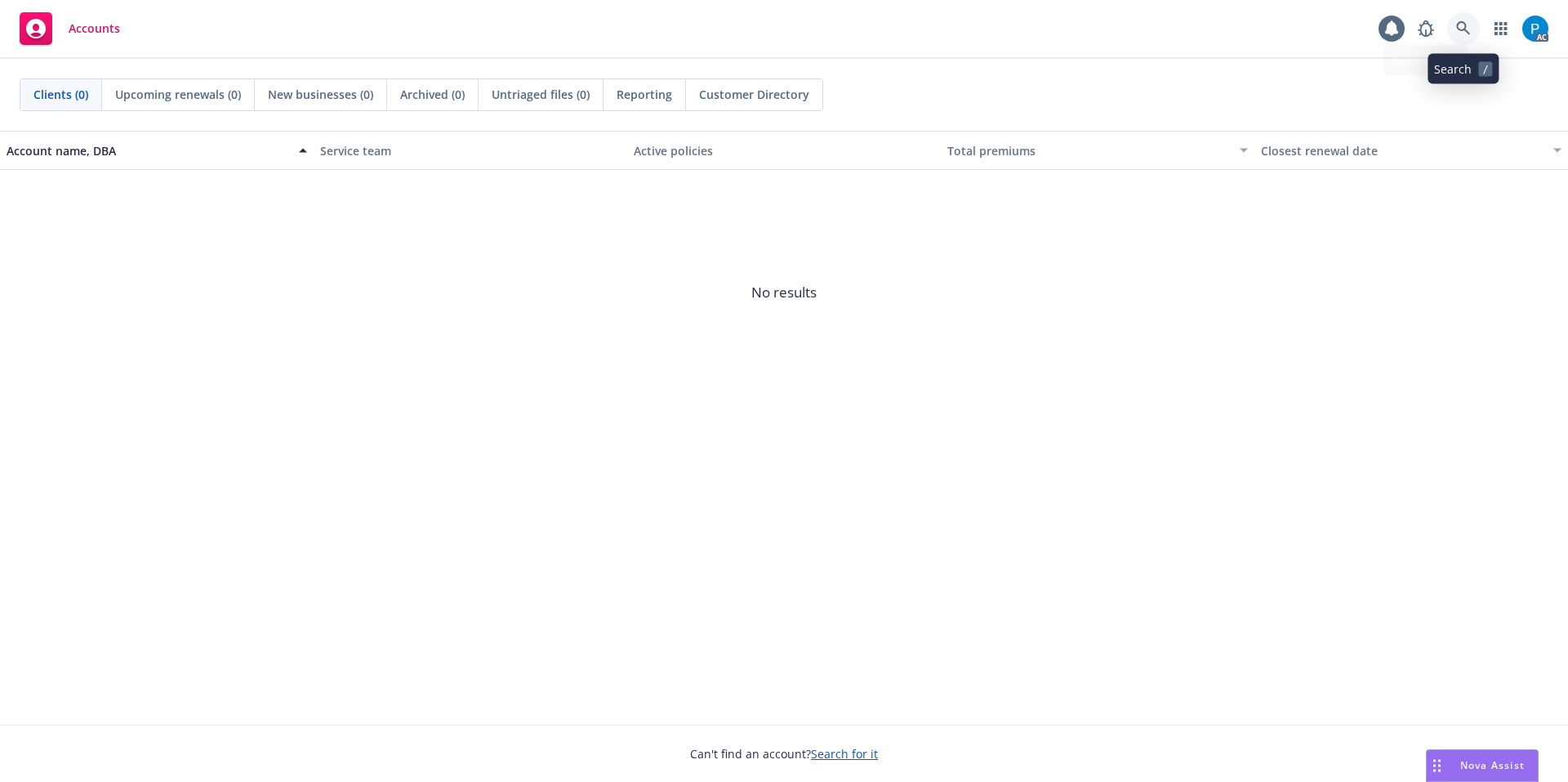
click at [1466, 16] on link at bounding box center [1464, 29] width 33 height 33
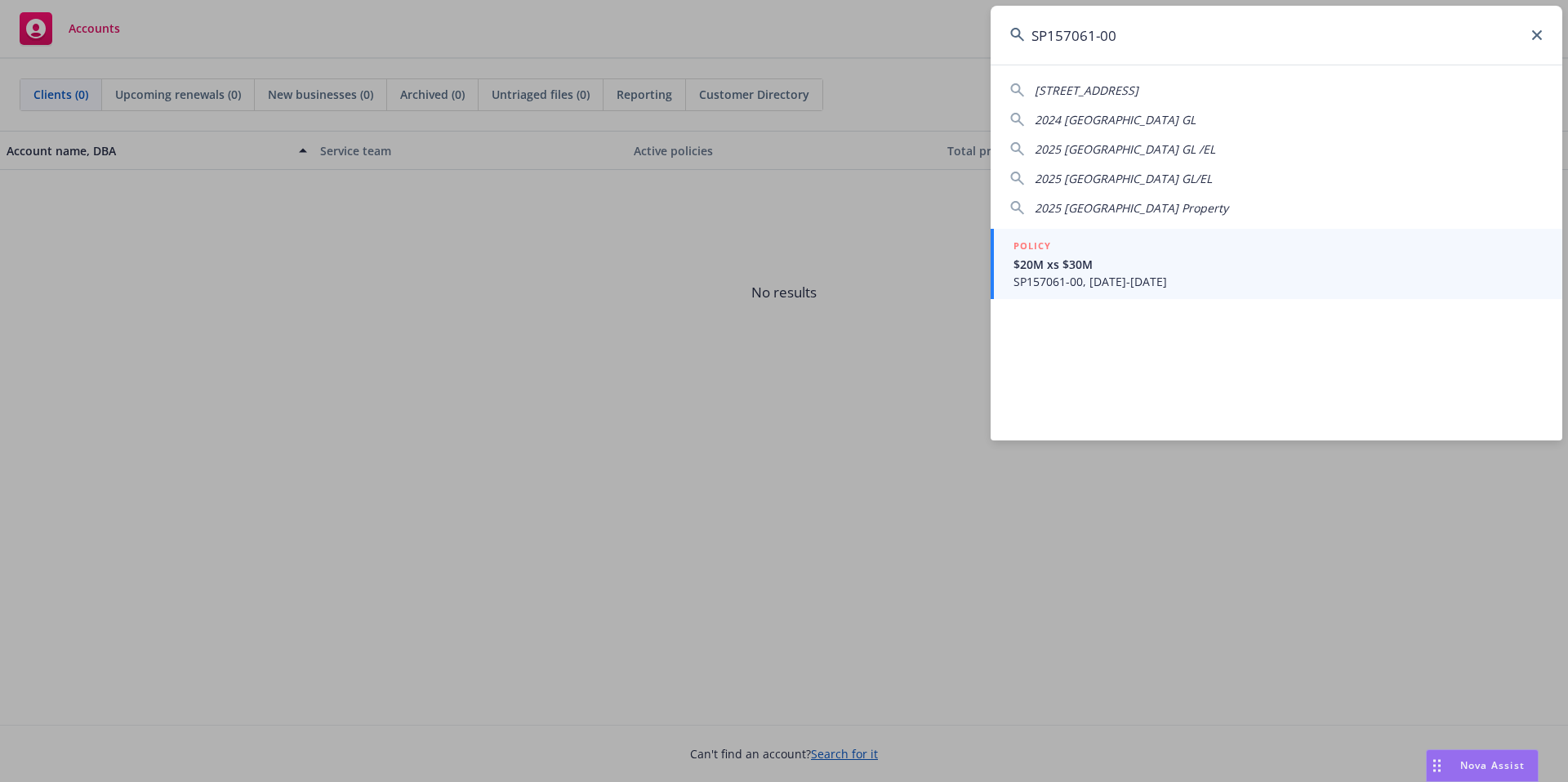
type input "SP157061-00"
click at [1066, 306] on div "2615 SPRECKELS LN REDONDO BEACH CA 90278-5338 2024 Spain GL 2025 Spain GL /EL 2…" at bounding box center [1276, 252] width 572 height 376
click at [1078, 283] on span "SP157061-00, 11/01/2024-11/01/2025" at bounding box center [1278, 282] width 529 height 17
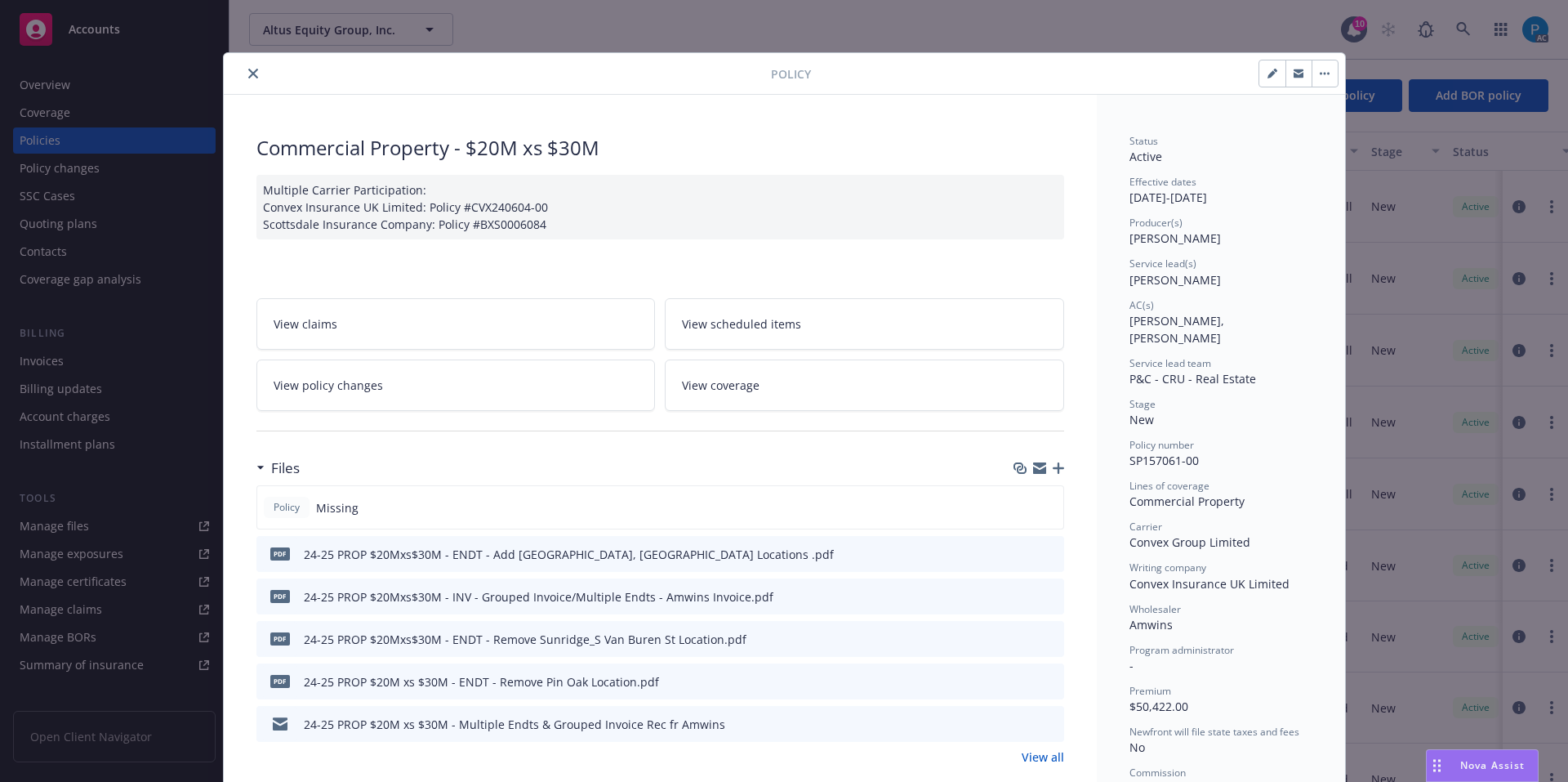
click at [248, 74] on icon "close" at bounding box center [253, 74] width 10 height 10
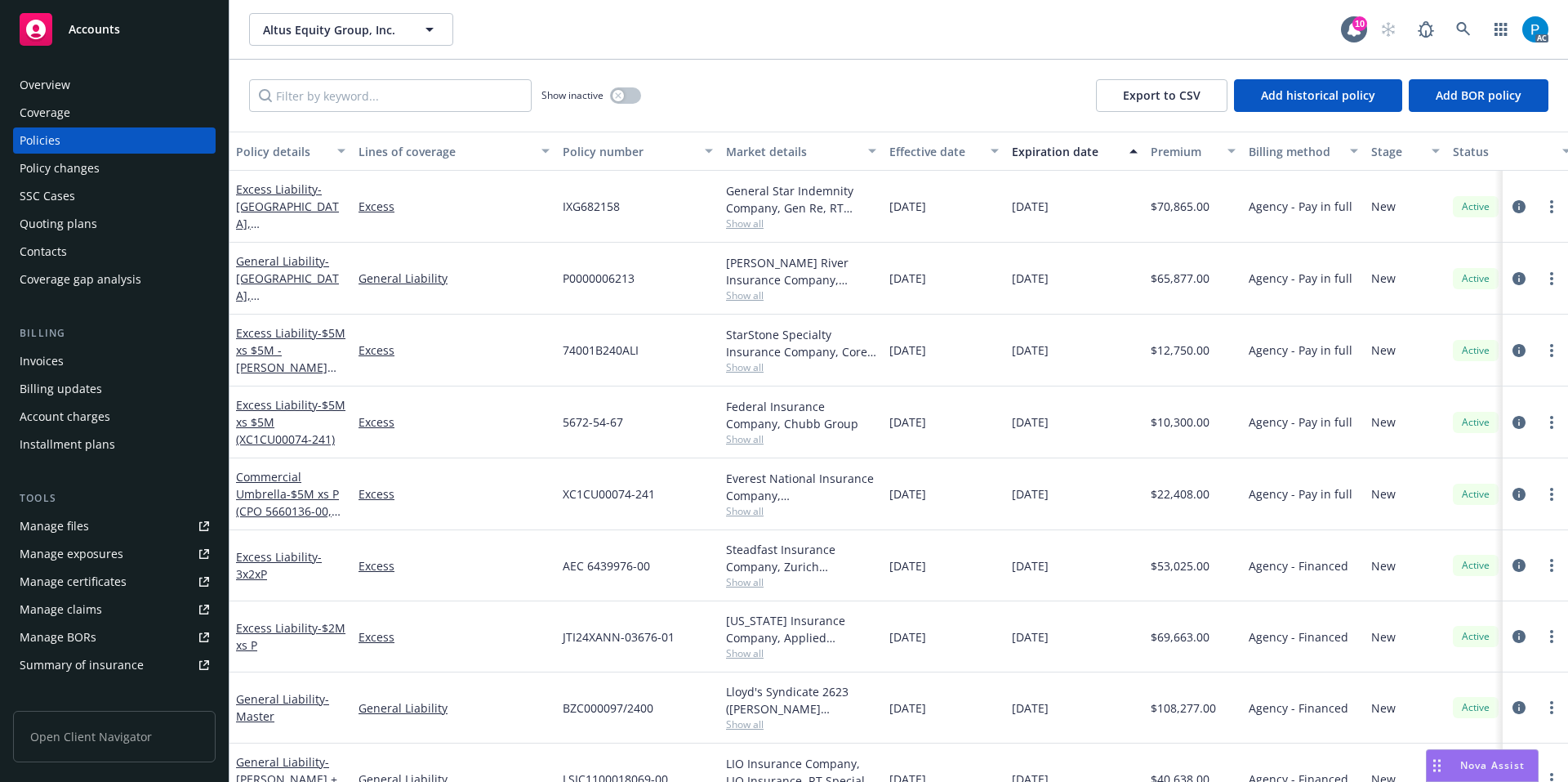
click at [63, 346] on div "Billing Invoices Billing updates Account charges Installment plans" at bounding box center [114, 391] width 202 height 132
click at [60, 357] on div "Invoices" at bounding box center [41, 360] width 44 height 26
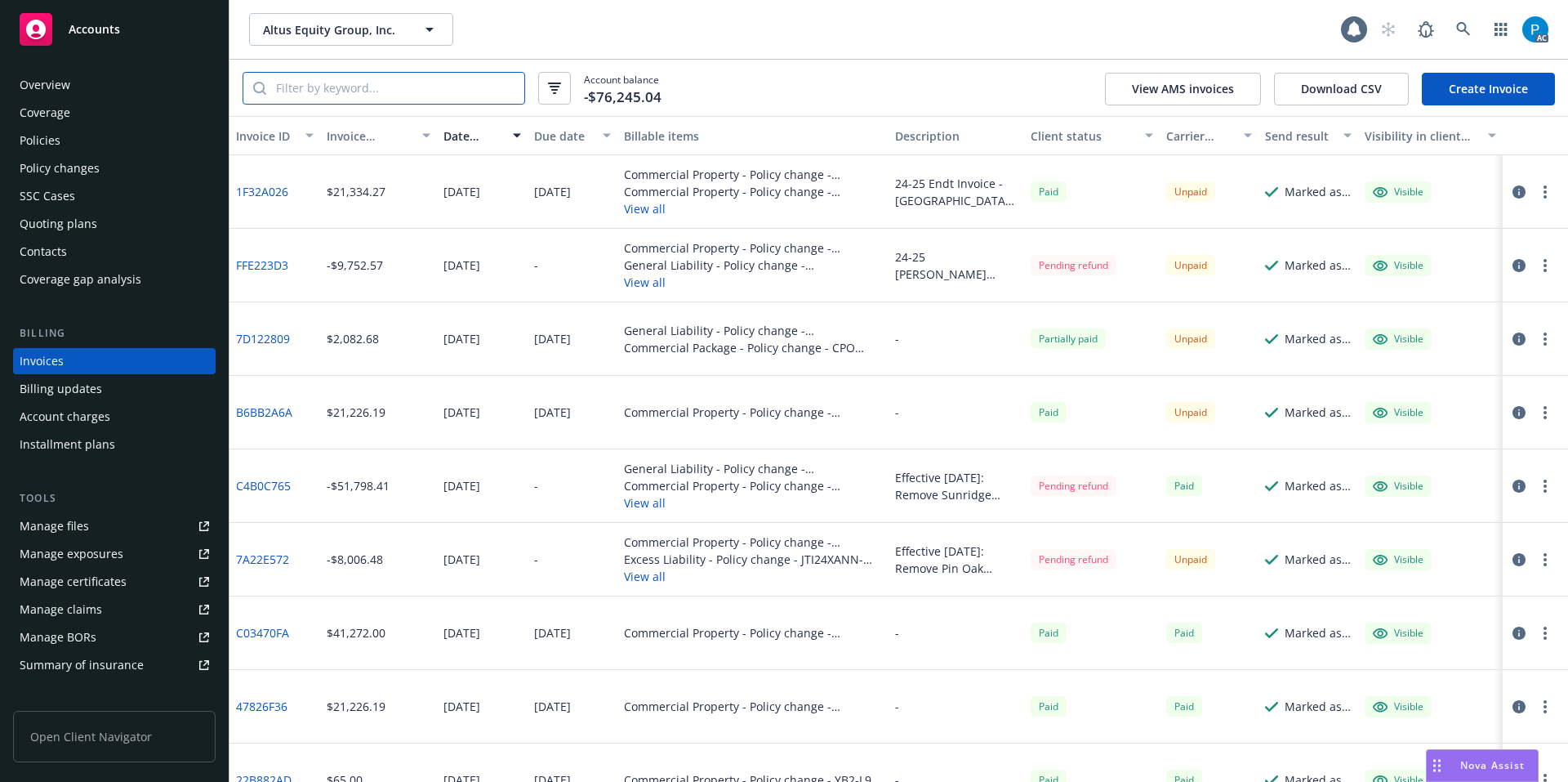
click at [395, 91] on input "search" at bounding box center [395, 88] width 258 height 31
paste input "SP157061-00"
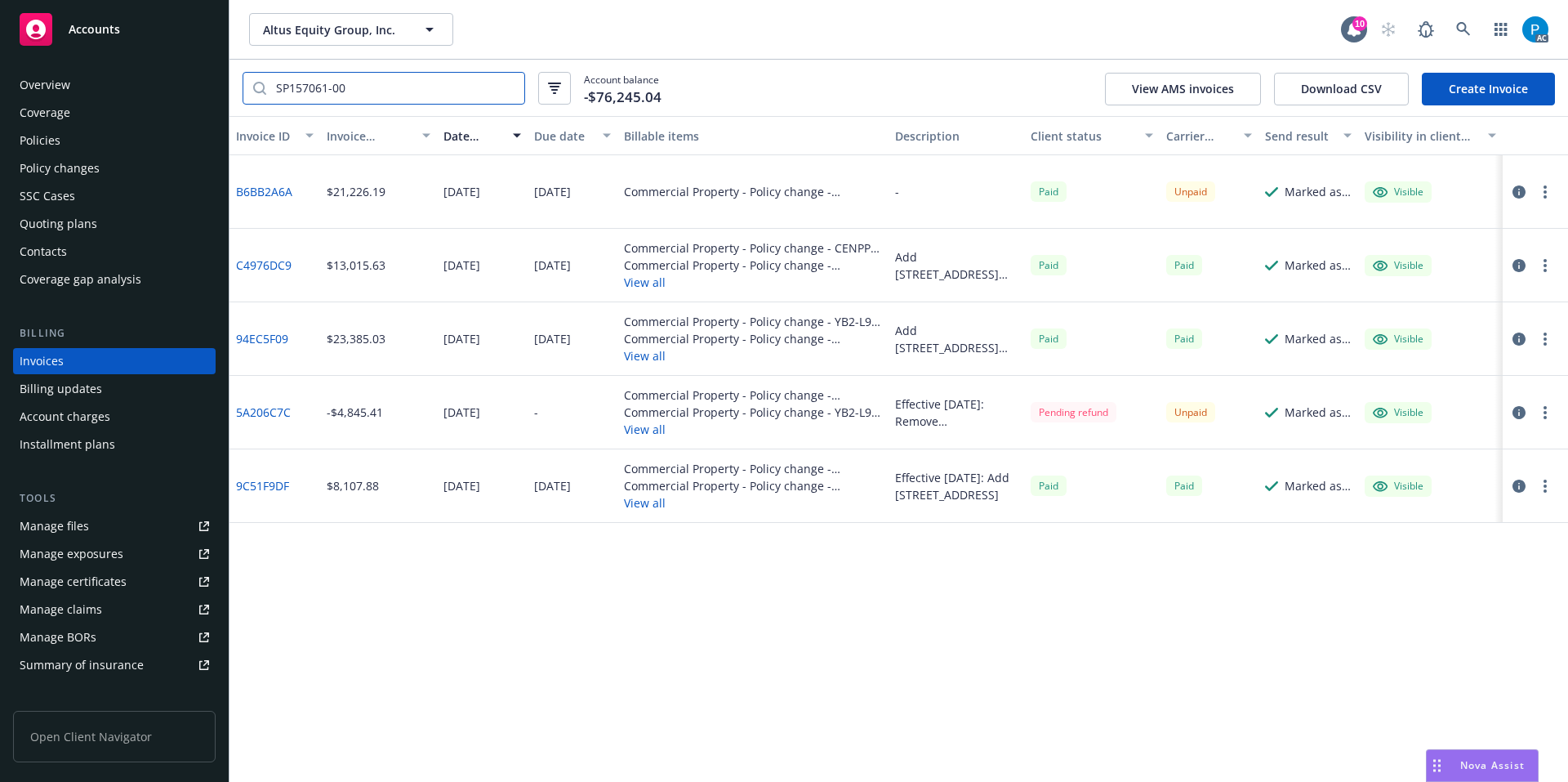
type input "SP157061-00"
click at [1515, 194] on icon "button" at bounding box center [1519, 193] width 13 height 13
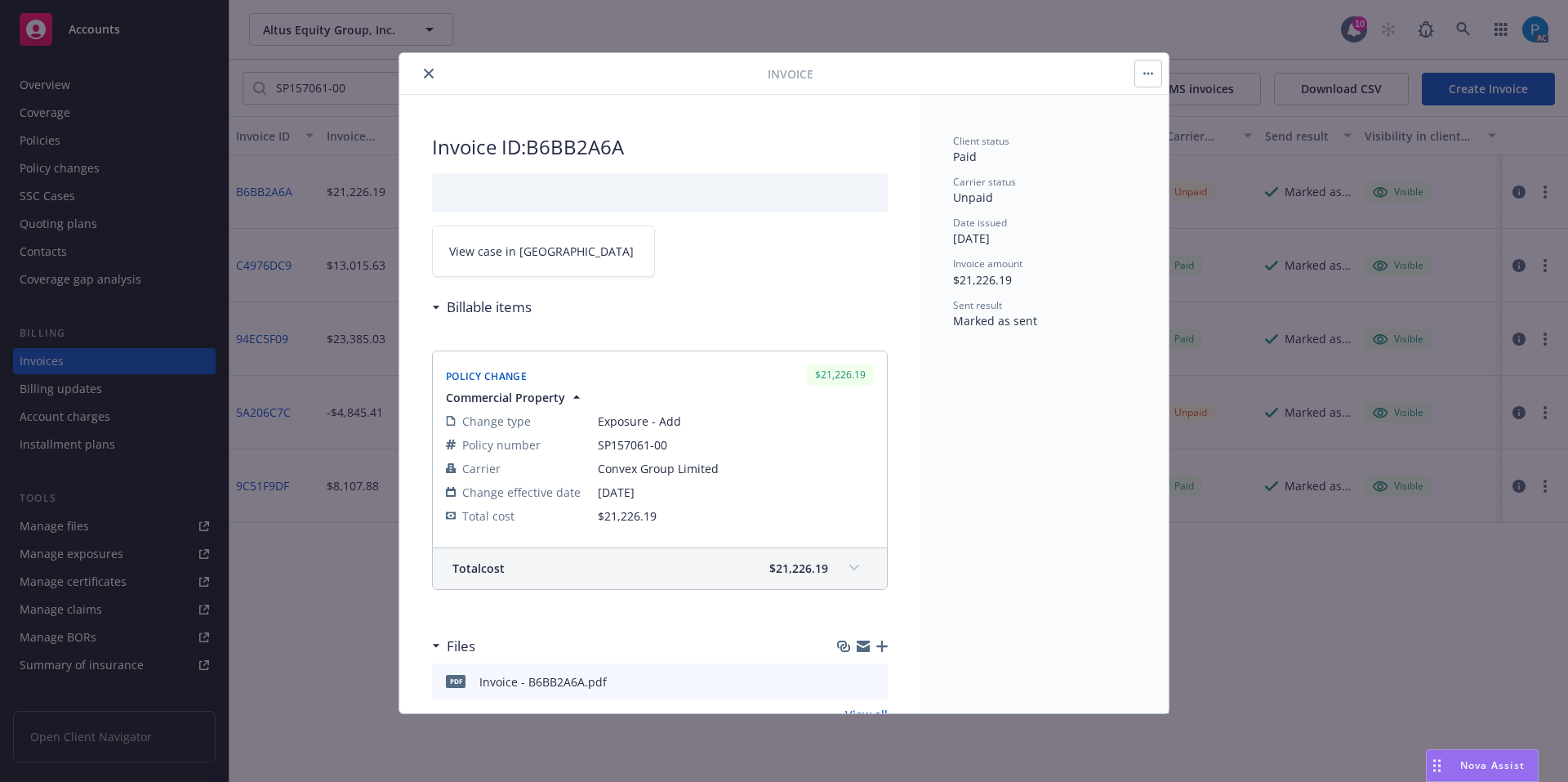
scroll to position [49, 0]
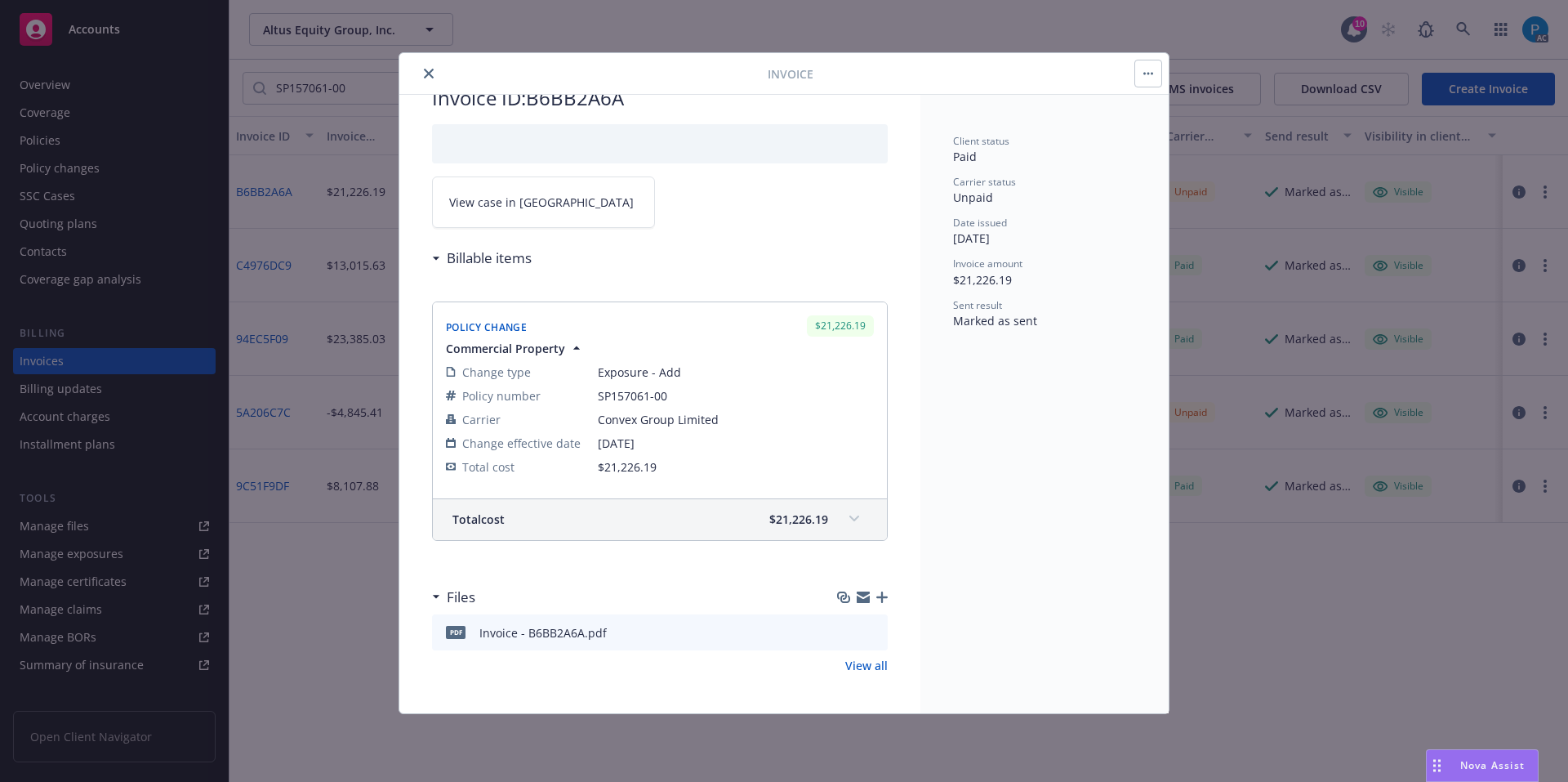
click at [520, 198] on span "View case in SSC" at bounding box center [541, 202] width 185 height 17
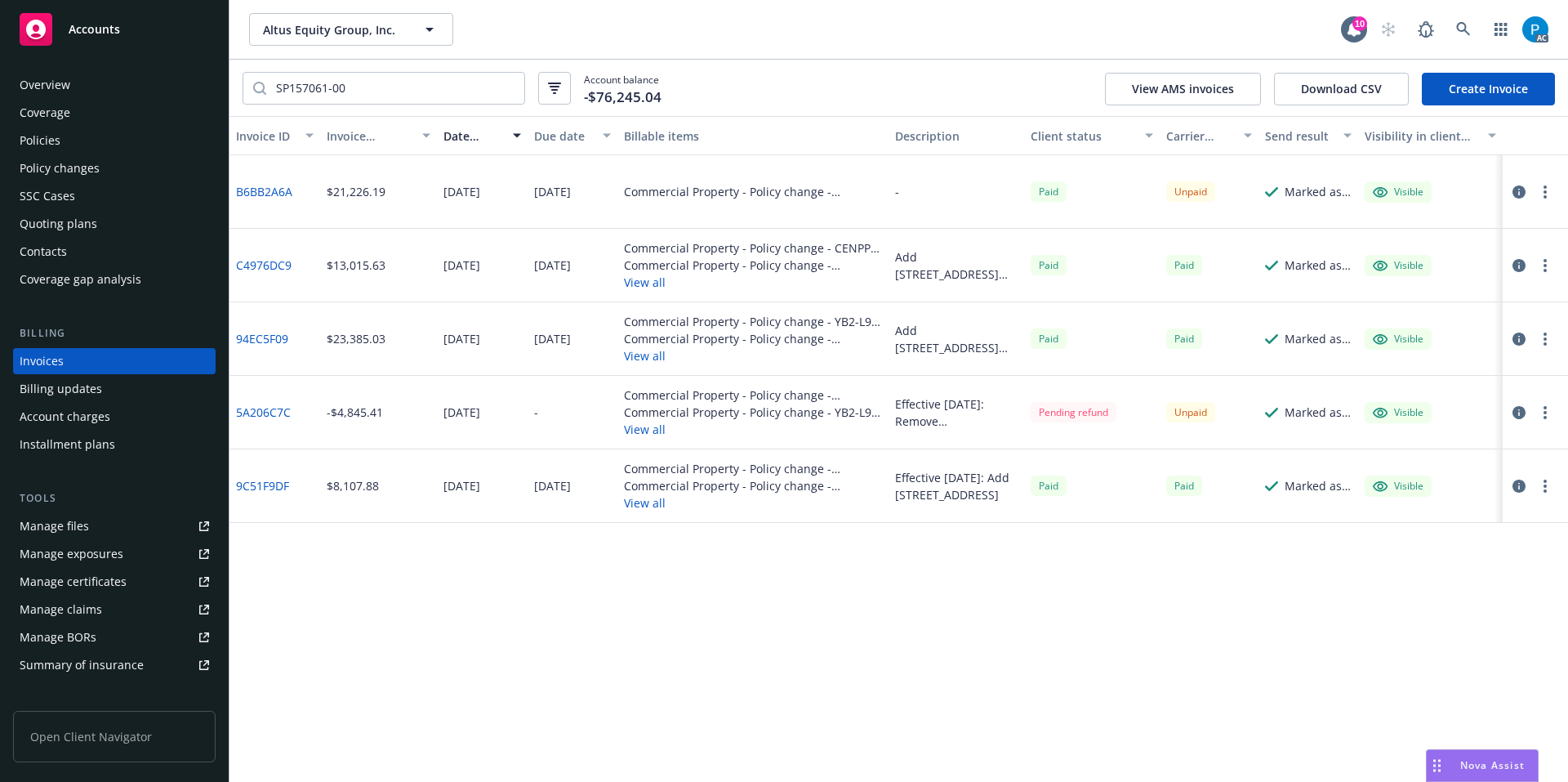
click at [115, 38] on div "Accounts" at bounding box center [114, 30] width 190 height 33
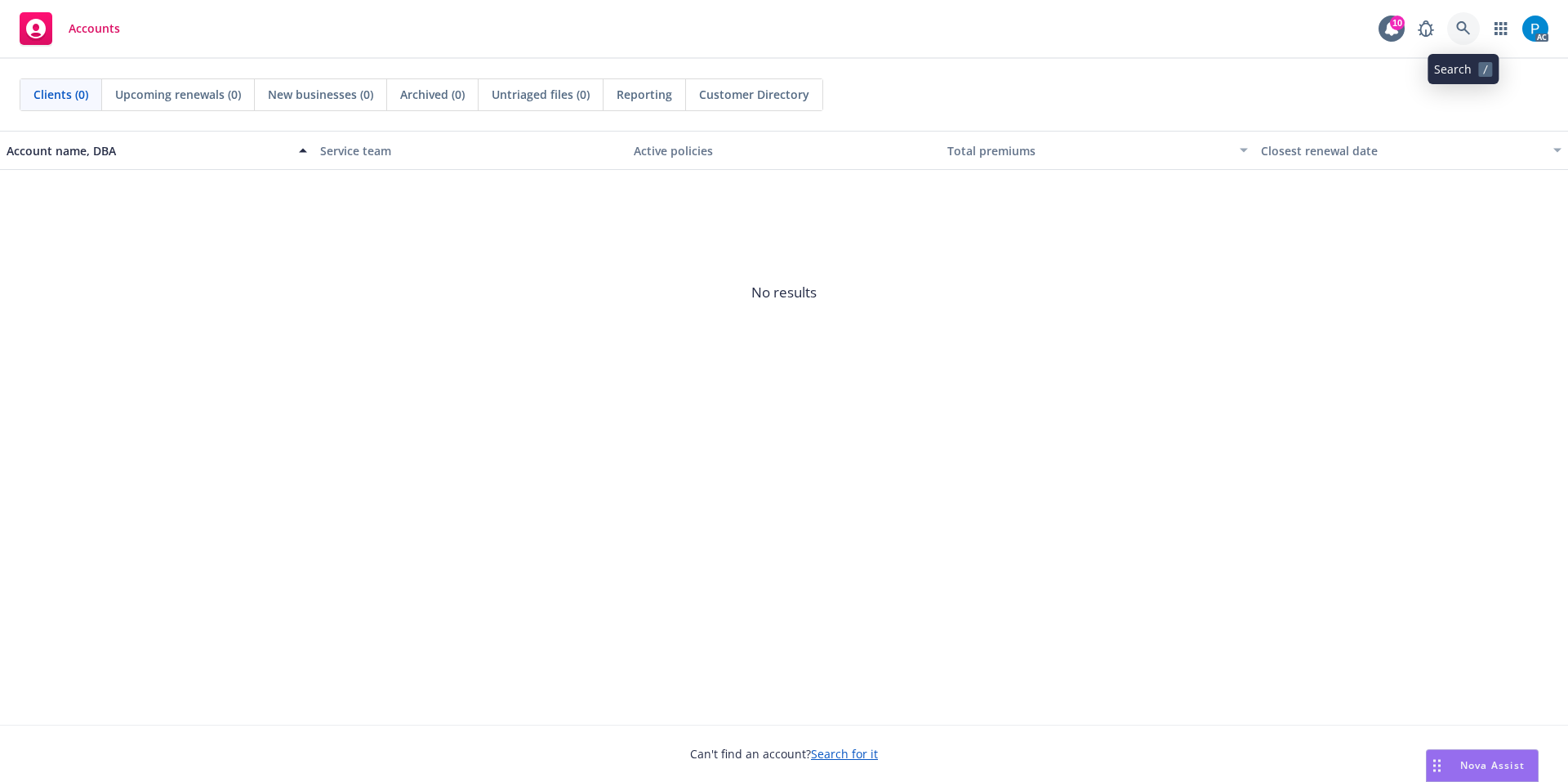
click at [1459, 34] on icon at bounding box center [1463, 28] width 14 height 14
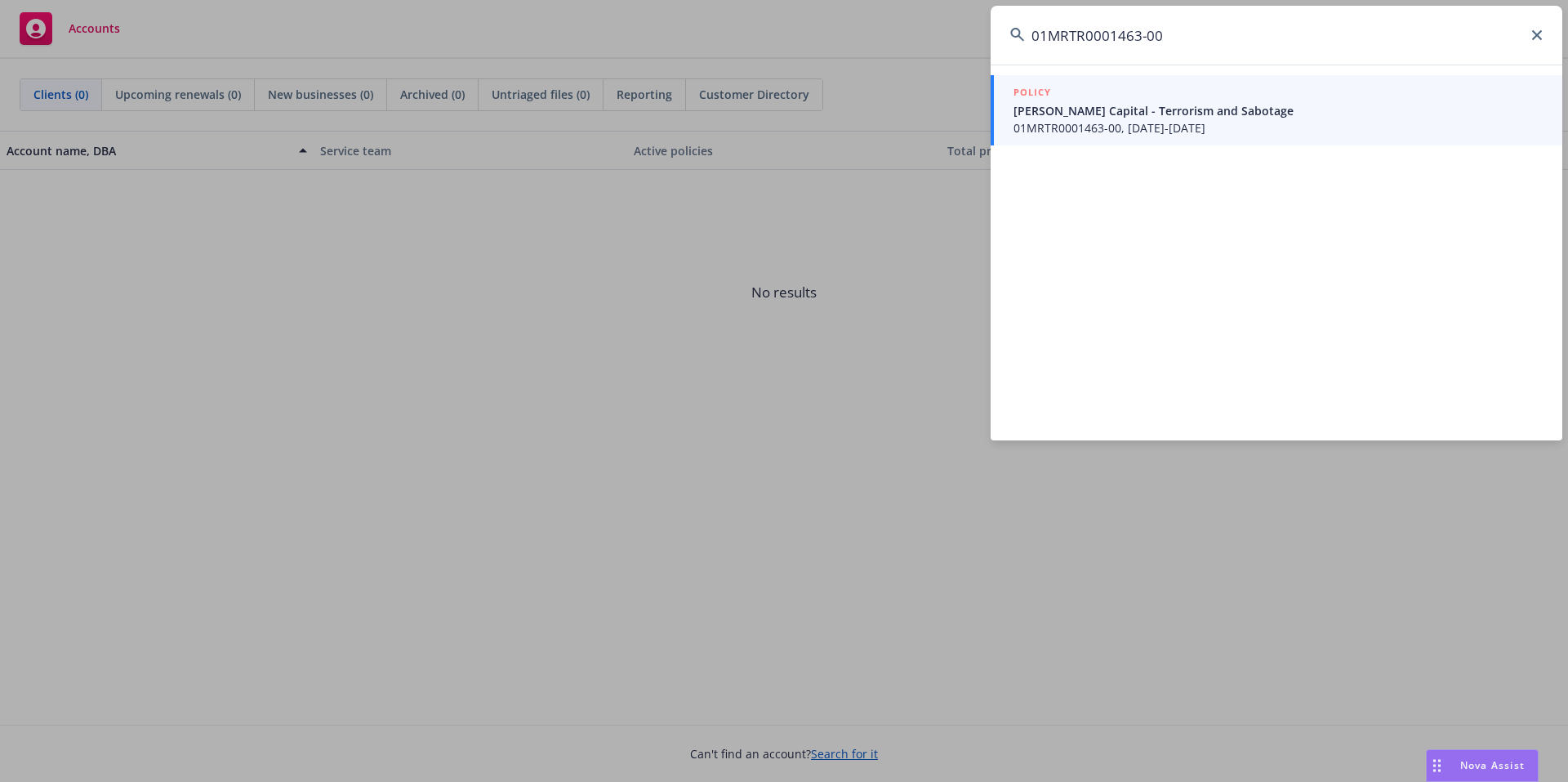
type input "01MRTR0001463-00"
click at [1176, 101] on div "POLICY" at bounding box center [1278, 93] width 529 height 18
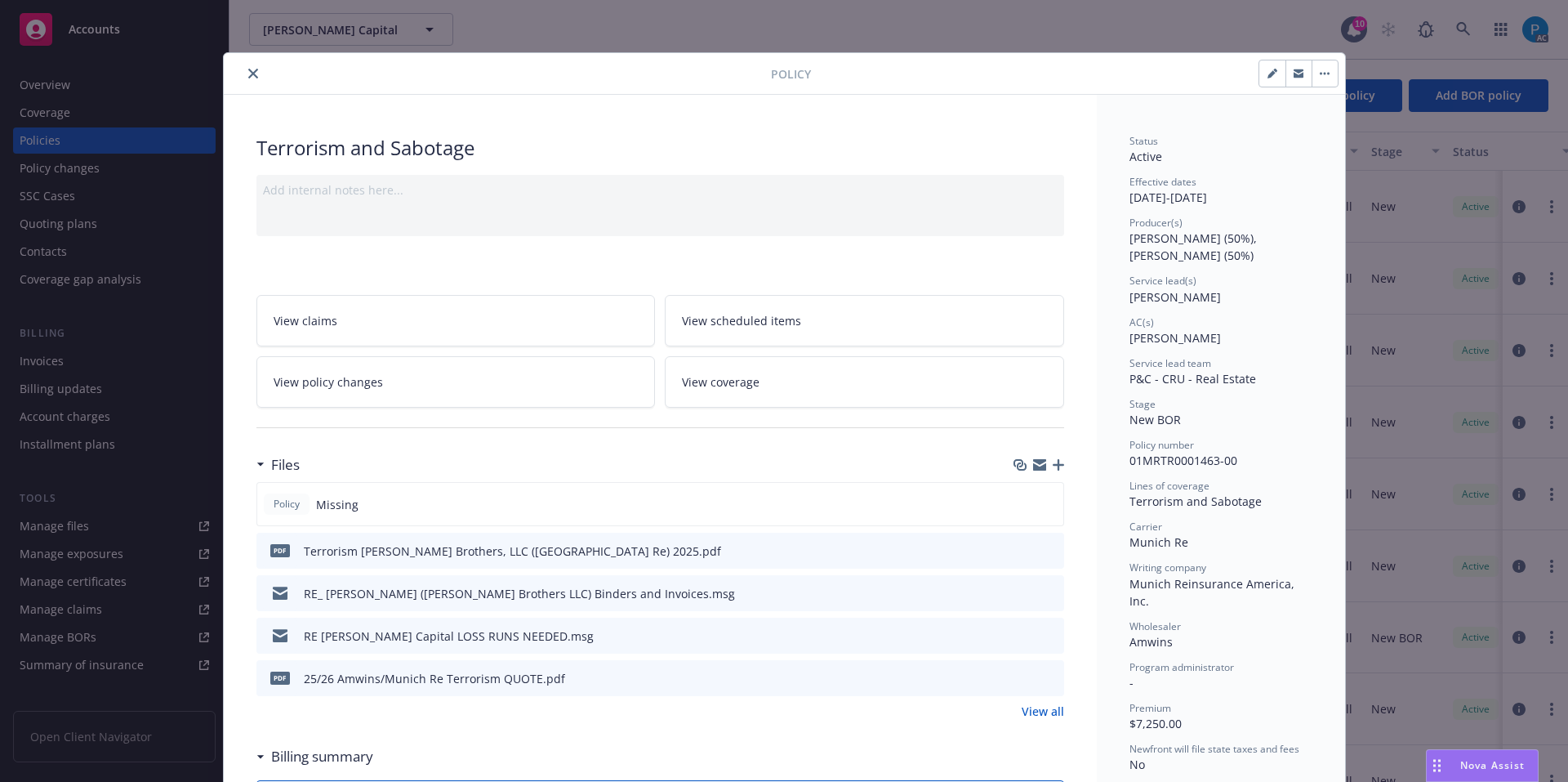
click at [249, 67] on button "close" at bounding box center [253, 73] width 19 height 19
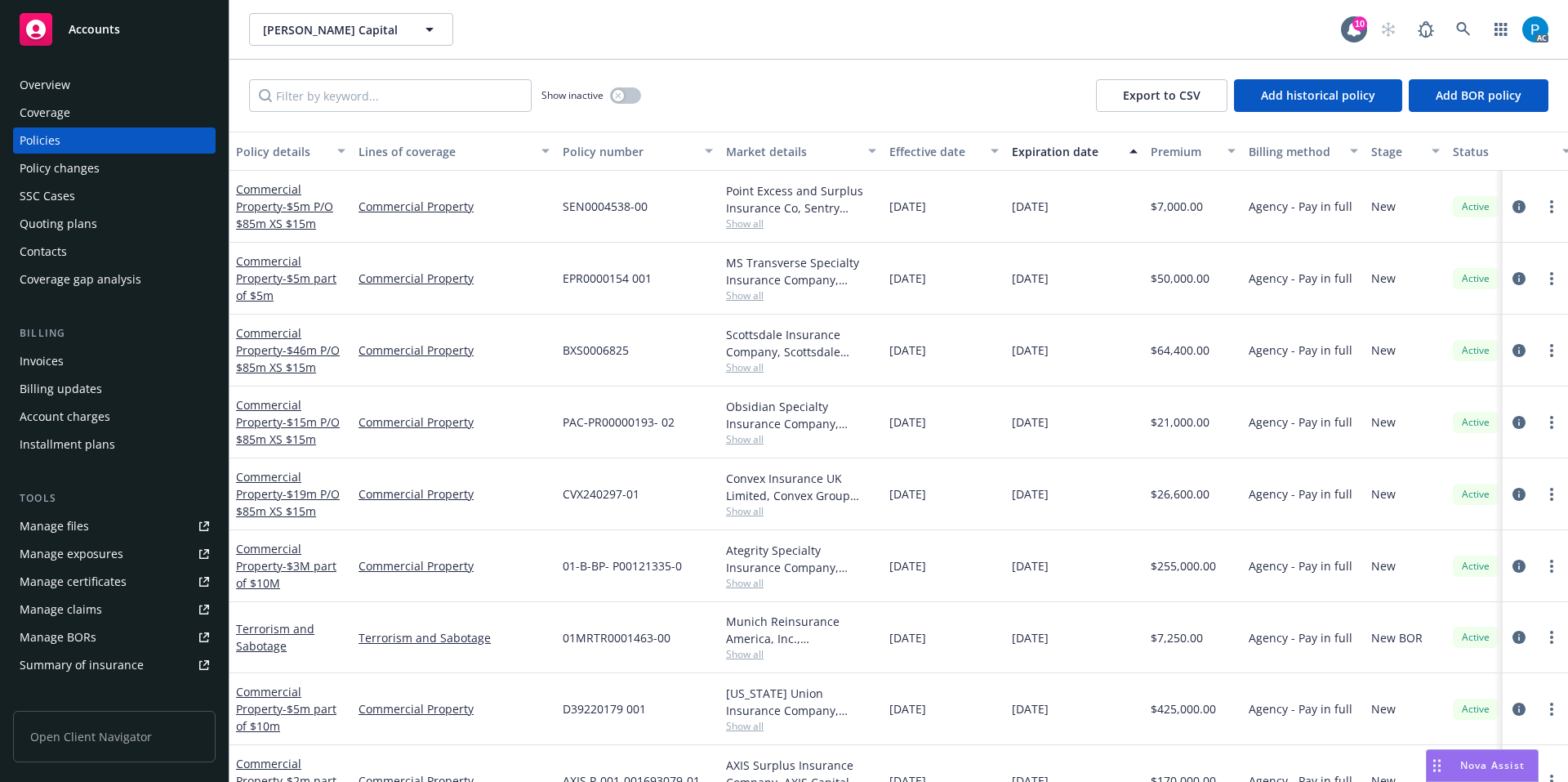
click at [86, 359] on div "Invoices" at bounding box center [114, 360] width 190 height 26
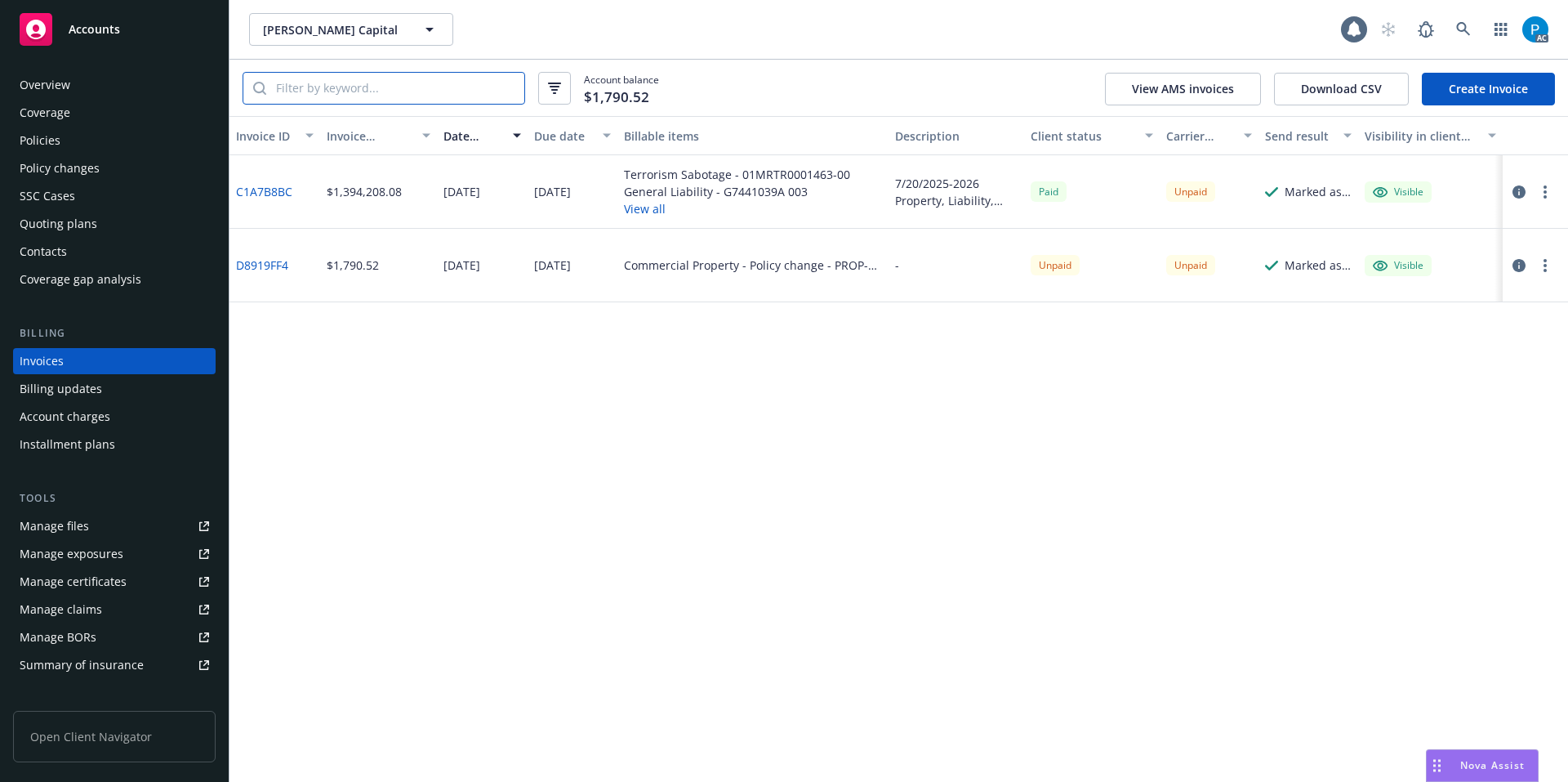
click at [450, 94] on input "search" at bounding box center [395, 88] width 258 height 31
paste input "01MRTR0001463-00"
type input "01MRTR0001463-00"
click at [1522, 191] on icon "button" at bounding box center [1519, 193] width 13 height 13
click at [129, 34] on div "Accounts" at bounding box center [114, 30] width 190 height 33
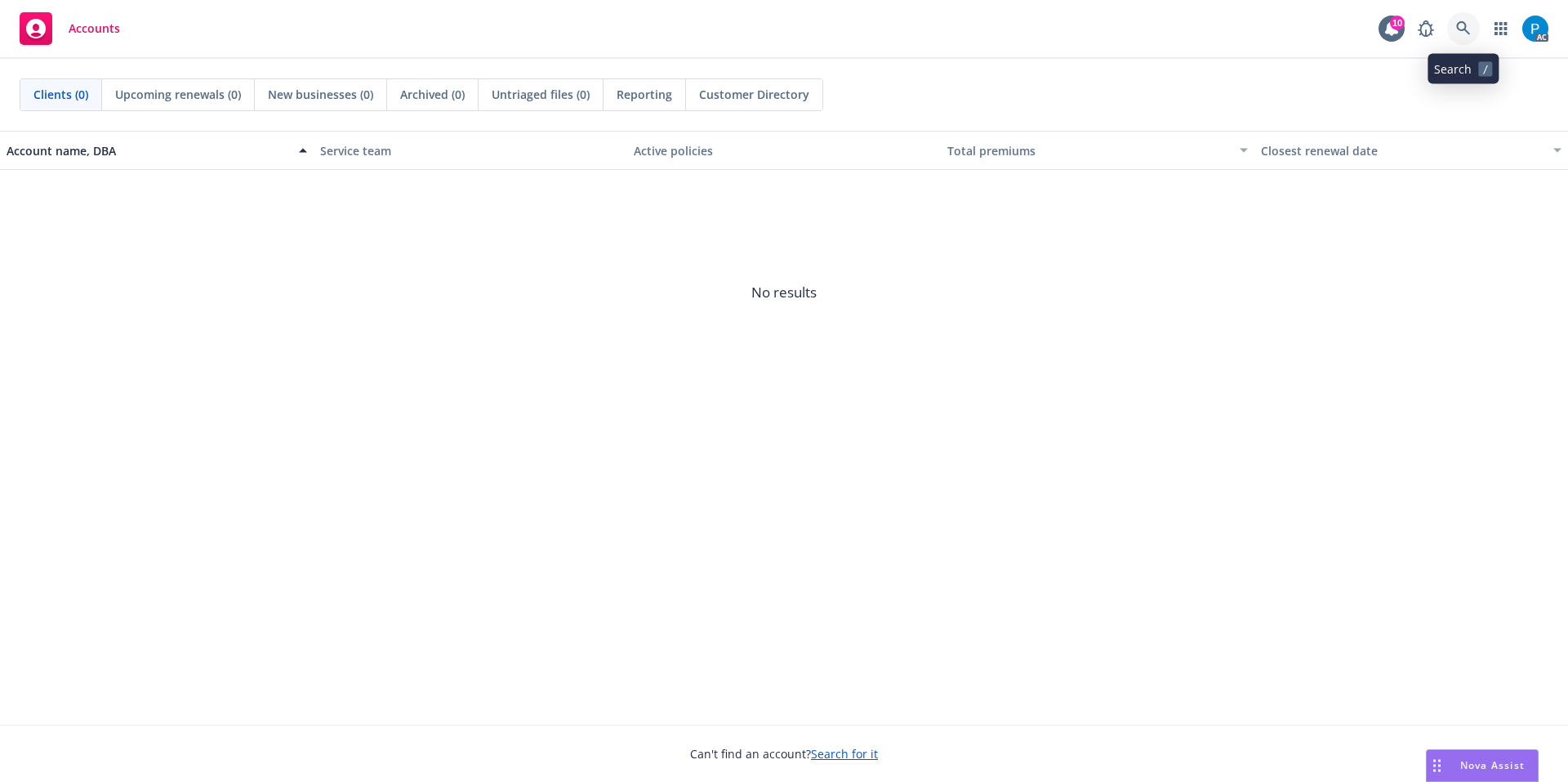
click at [1467, 35] on icon at bounding box center [1463, 28] width 14 height 14
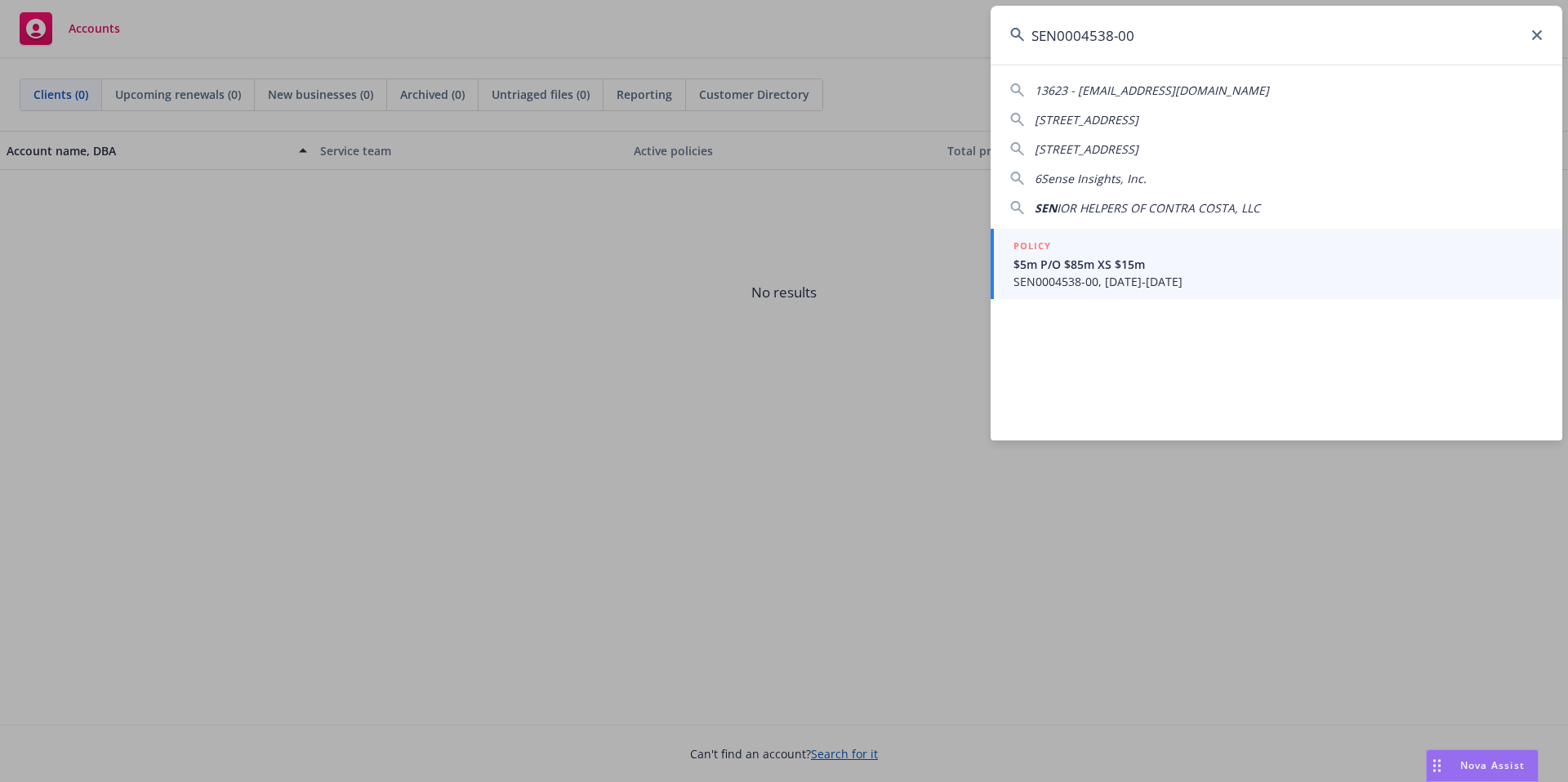
type input "SEN0004538-00"
click at [1100, 264] on span "$5m P/O $85m XS $15m" at bounding box center [1278, 264] width 529 height 17
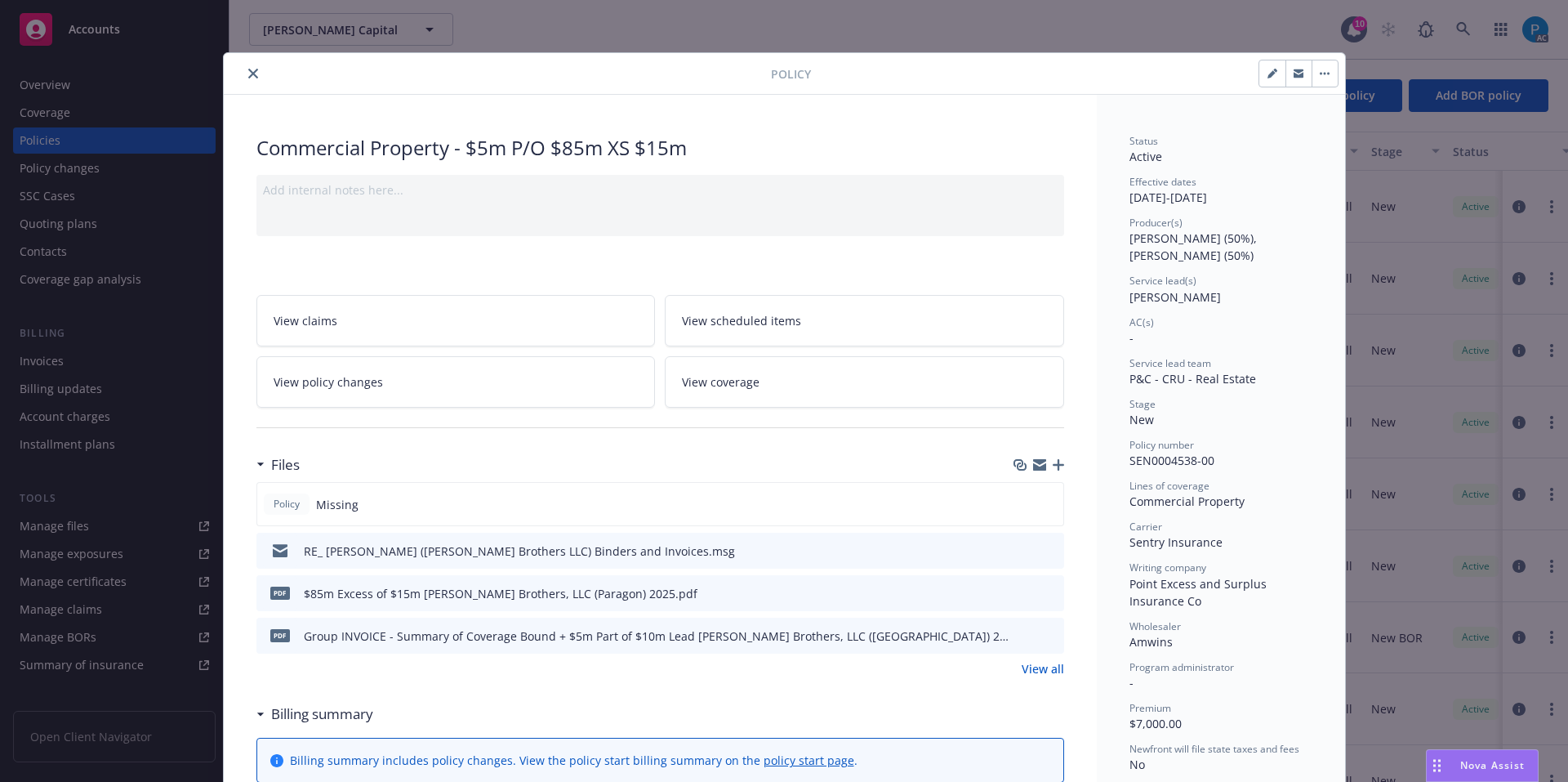
click at [248, 61] on div "Policy" at bounding box center [784, 73] width 1121 height 41
click at [248, 71] on icon "close" at bounding box center [253, 74] width 10 height 10
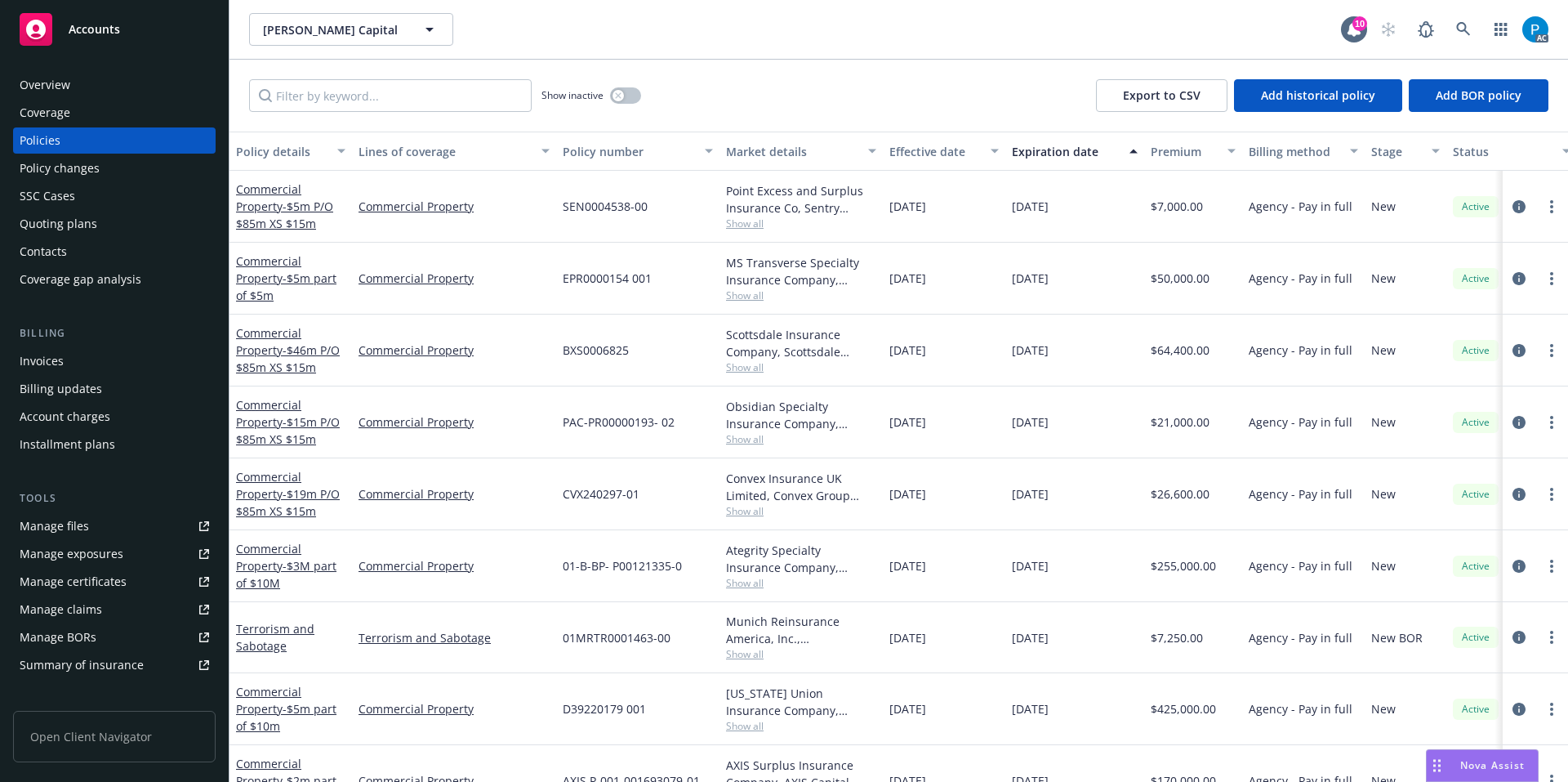
click at [71, 358] on div "Invoices" at bounding box center [114, 360] width 190 height 26
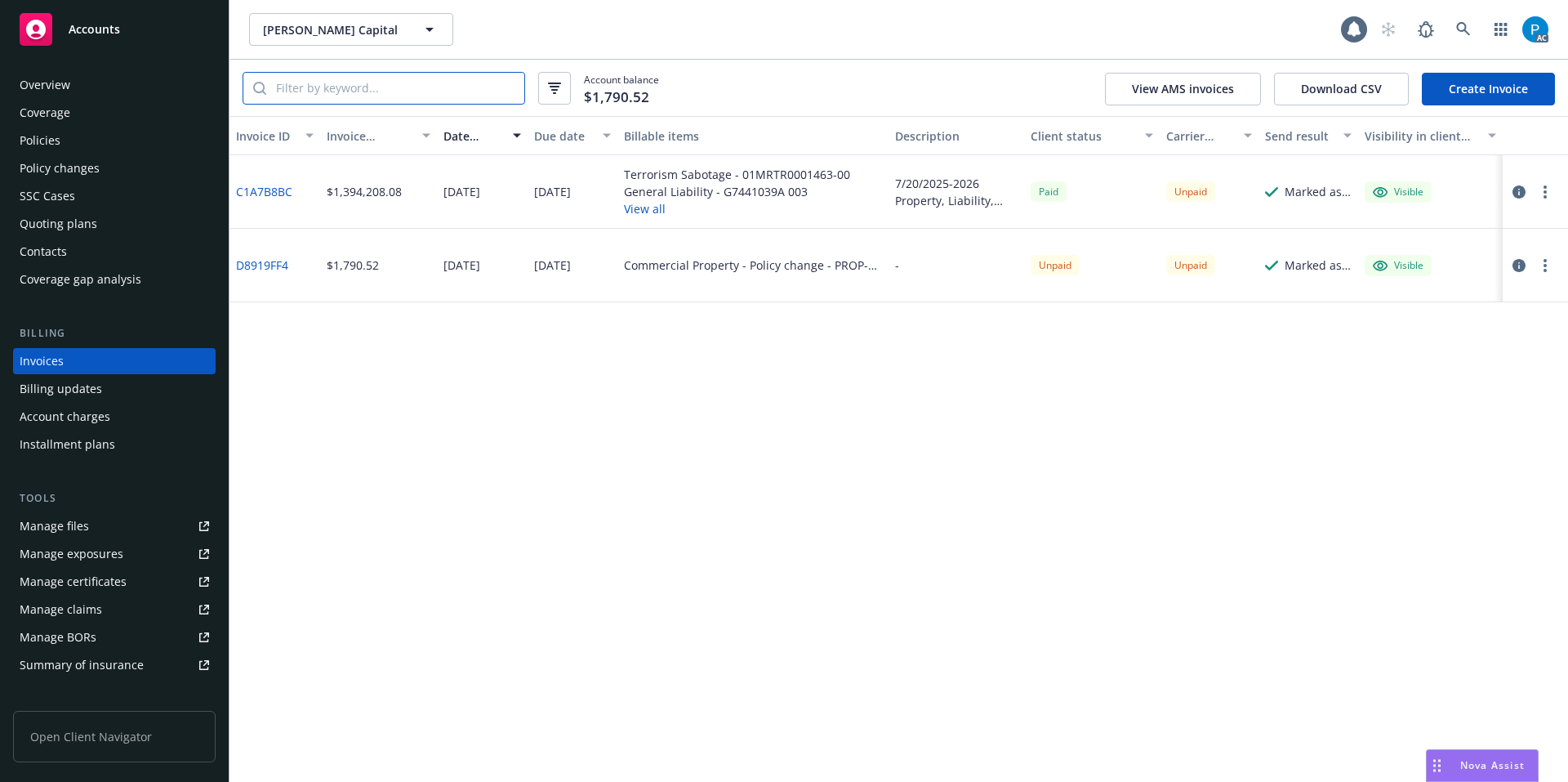
click at [455, 76] on input "search" at bounding box center [395, 88] width 258 height 31
paste input "SEN0004538-00"
type input "SEN0004538-00"
click at [1521, 188] on icon "button" at bounding box center [1519, 193] width 13 height 13
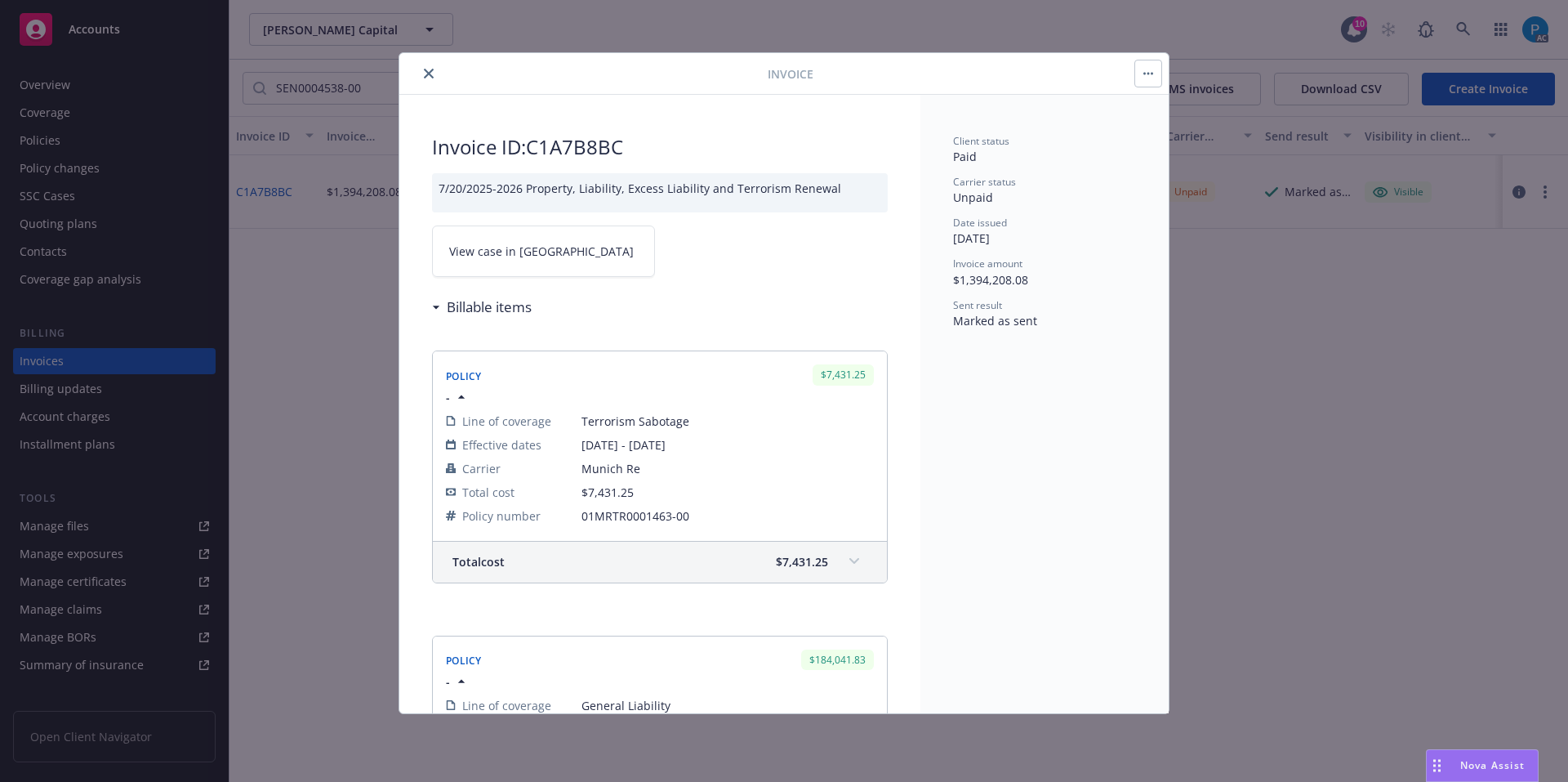
click at [542, 252] on link "View case in SSC" at bounding box center [543, 251] width 223 height 52
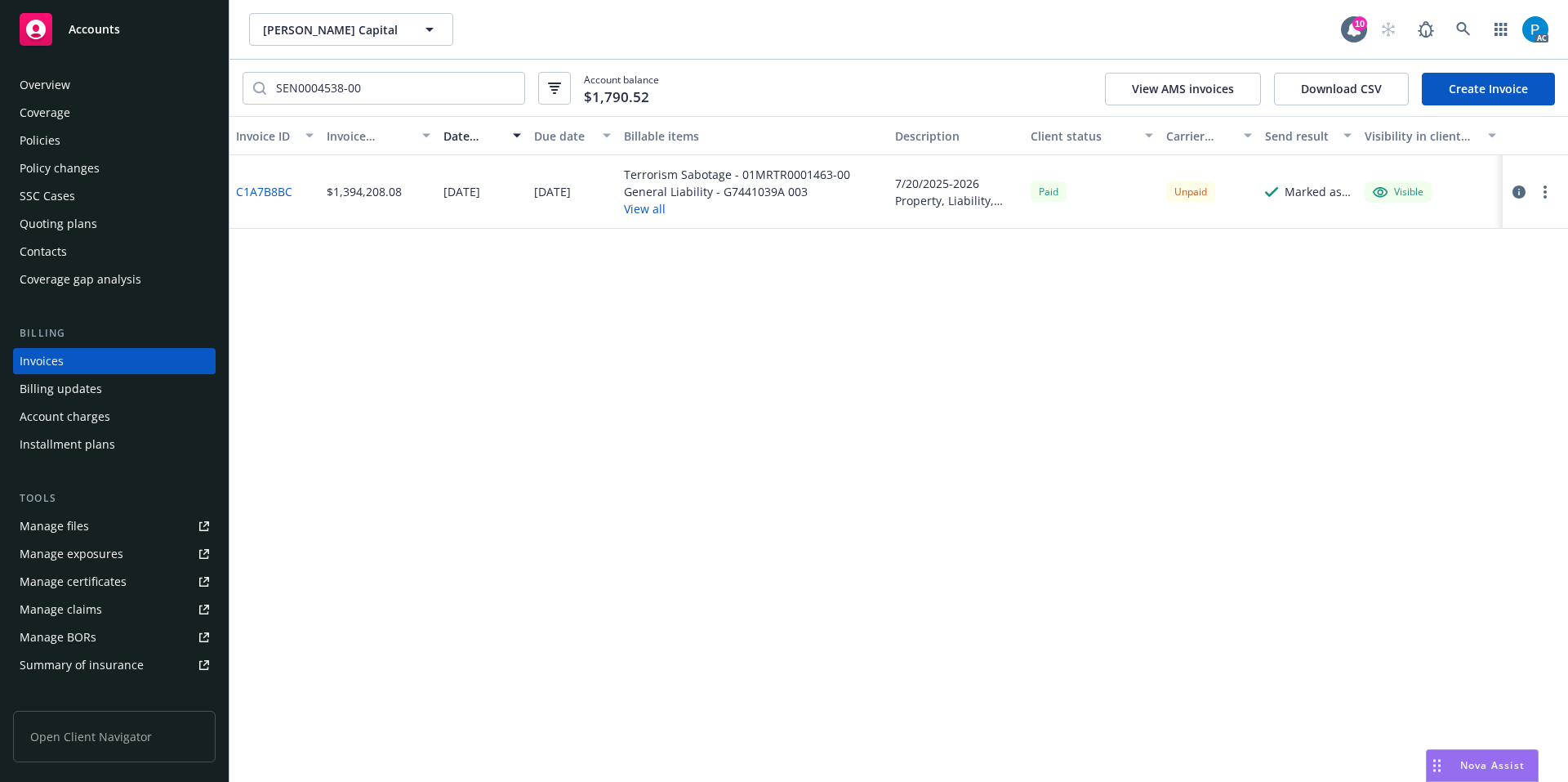
click at [174, 18] on div "Accounts" at bounding box center [114, 30] width 190 height 33
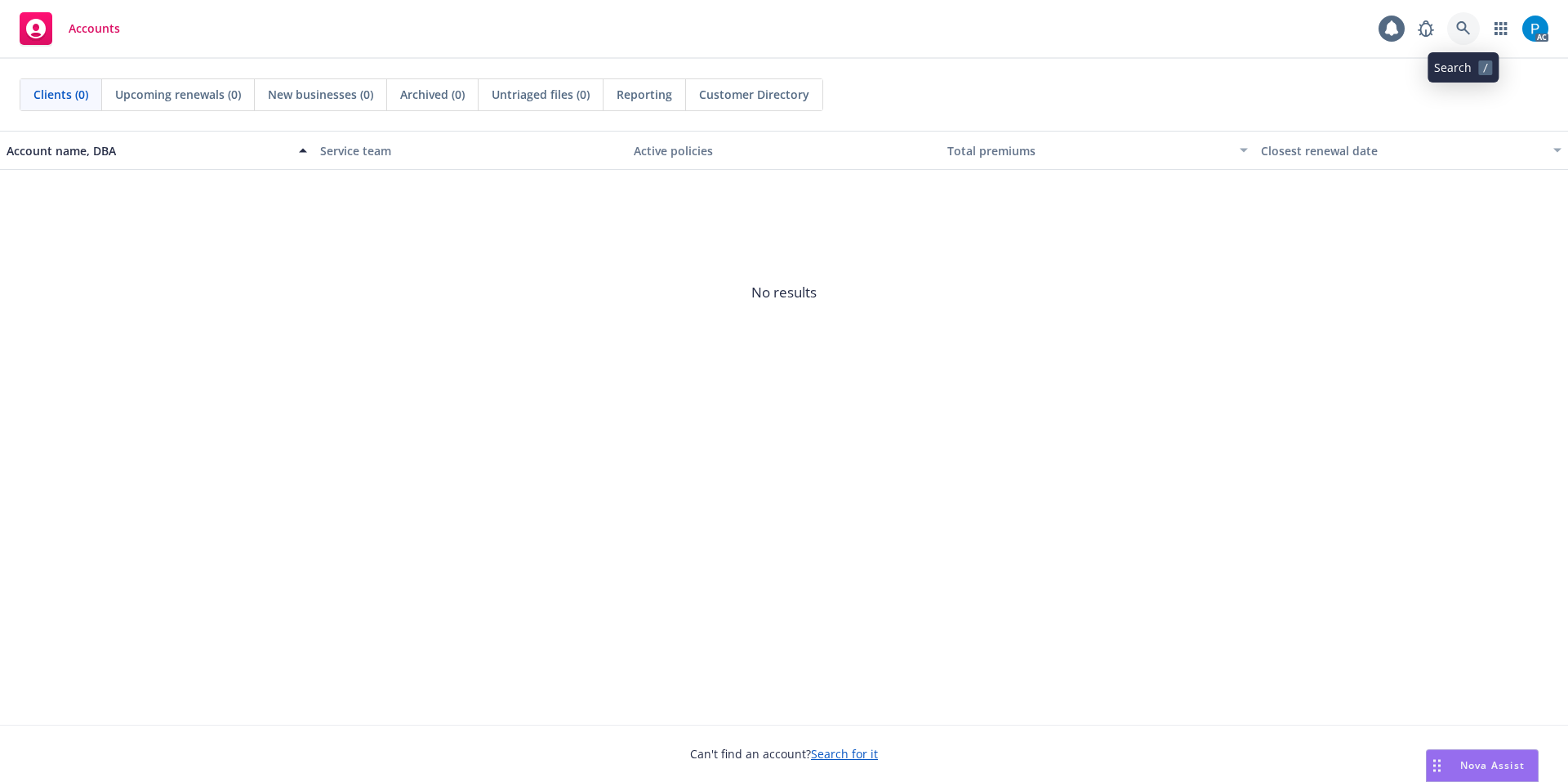
click at [1449, 26] on link at bounding box center [1464, 29] width 33 height 33
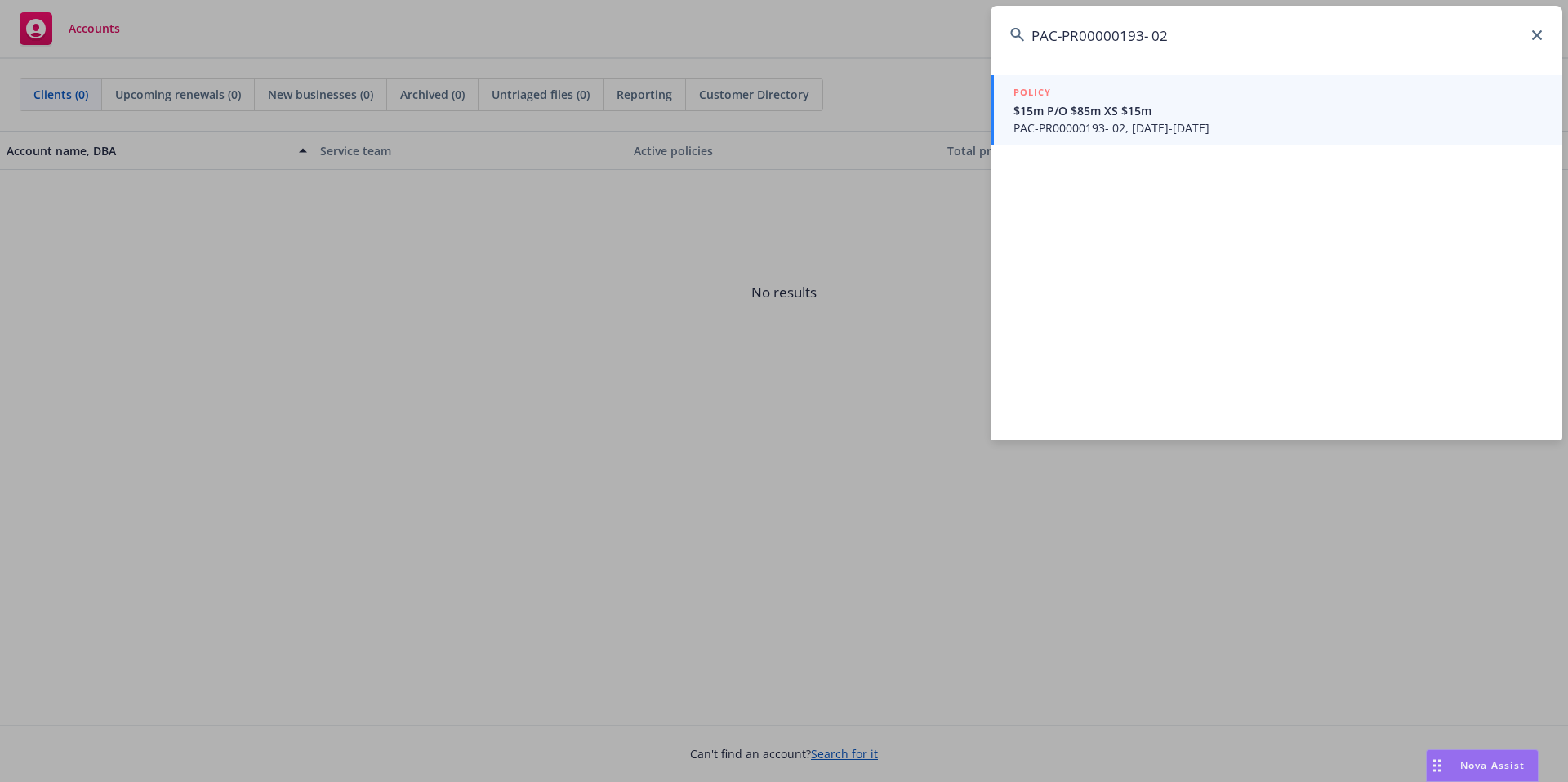
type input "PAC-PR00000193- 02"
click at [1150, 108] on span "$15m P/O $85m XS $15m" at bounding box center [1278, 111] width 529 height 17
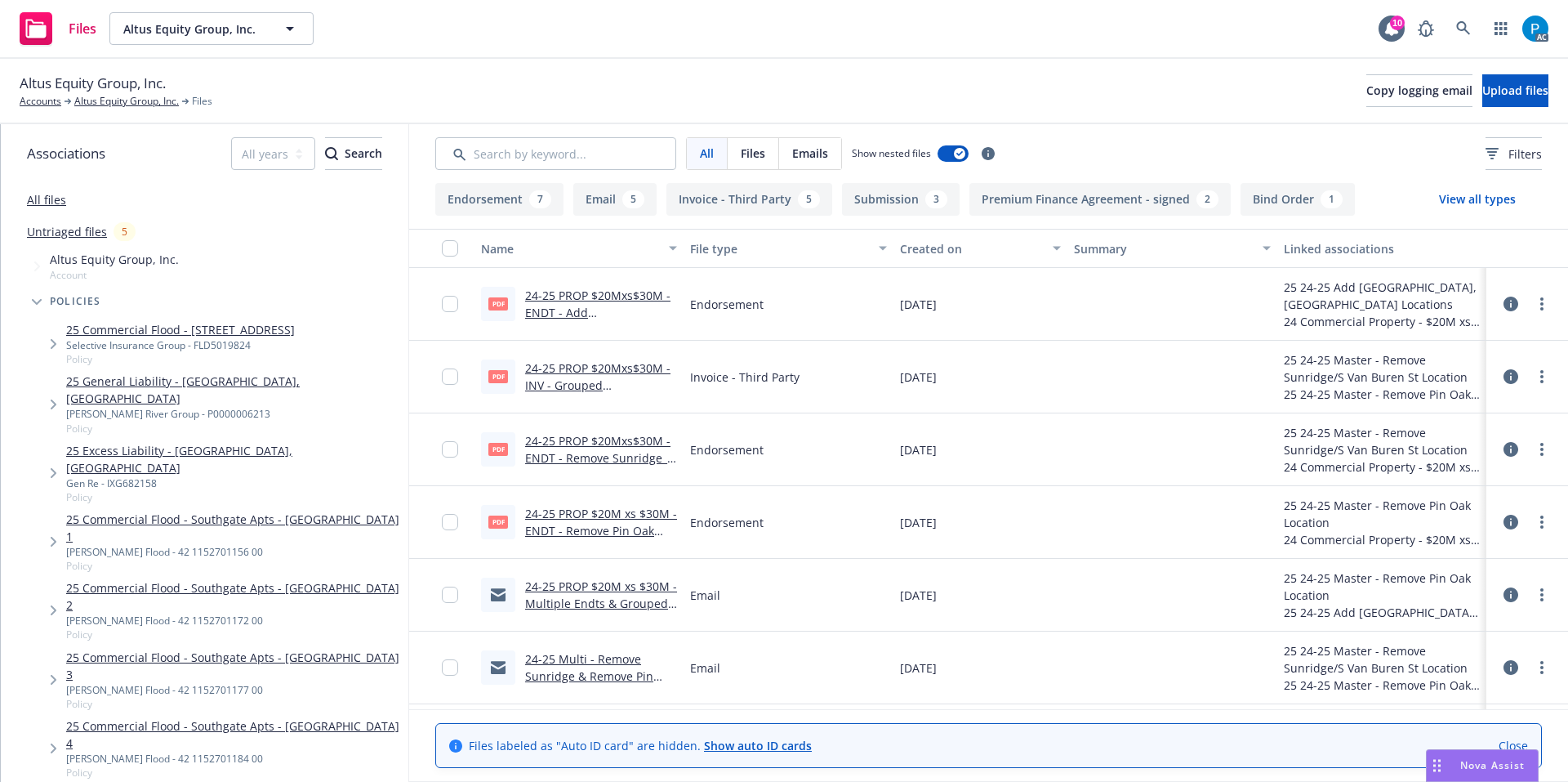
click at [604, 367] on link "24-25 PROP $20Mxs$30M - INV - Grouped Invoice/Multiple Endts - Amwins Invoice.p…" at bounding box center [598, 394] width 146 height 67
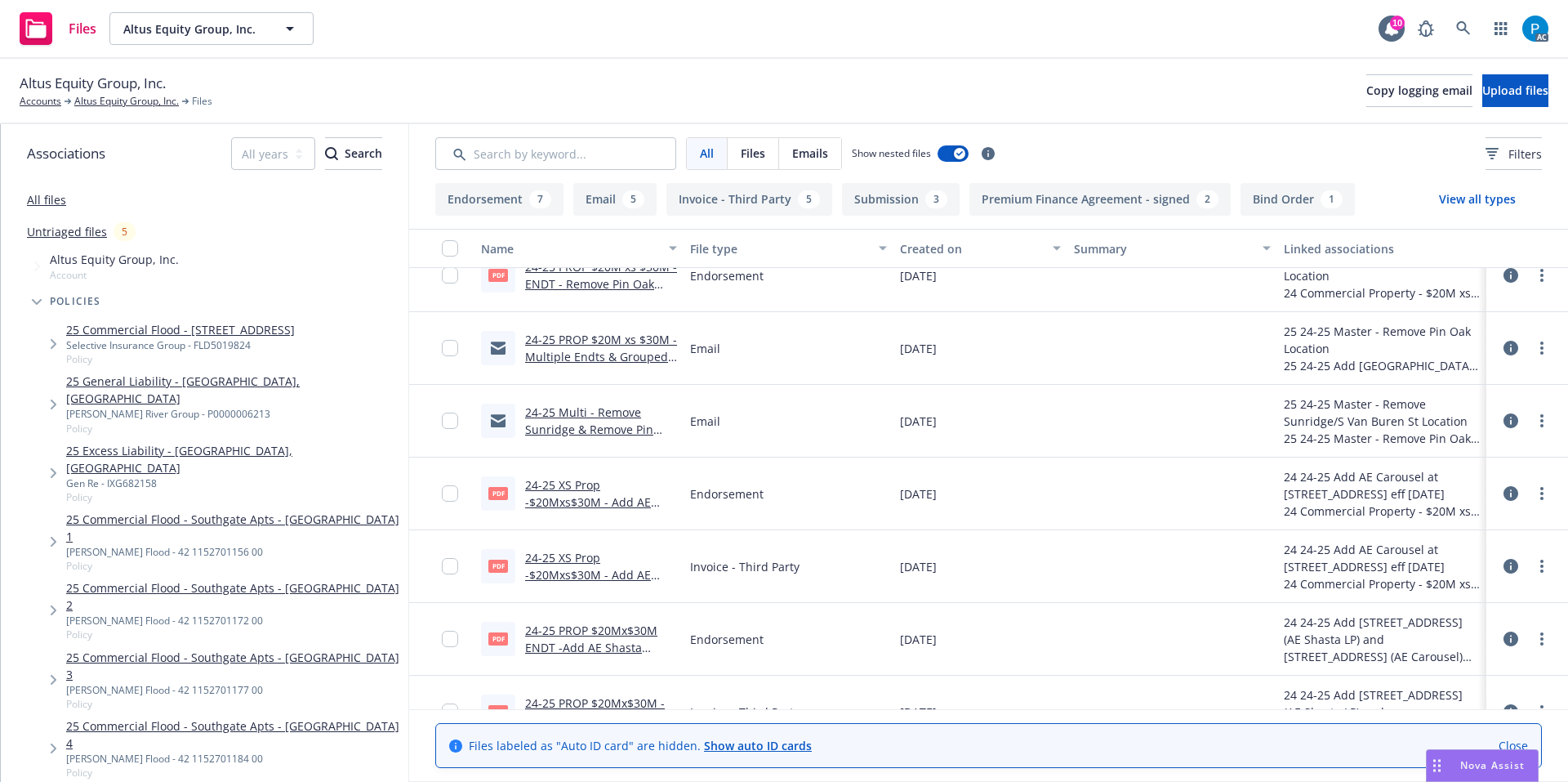
scroll to position [327, 0]
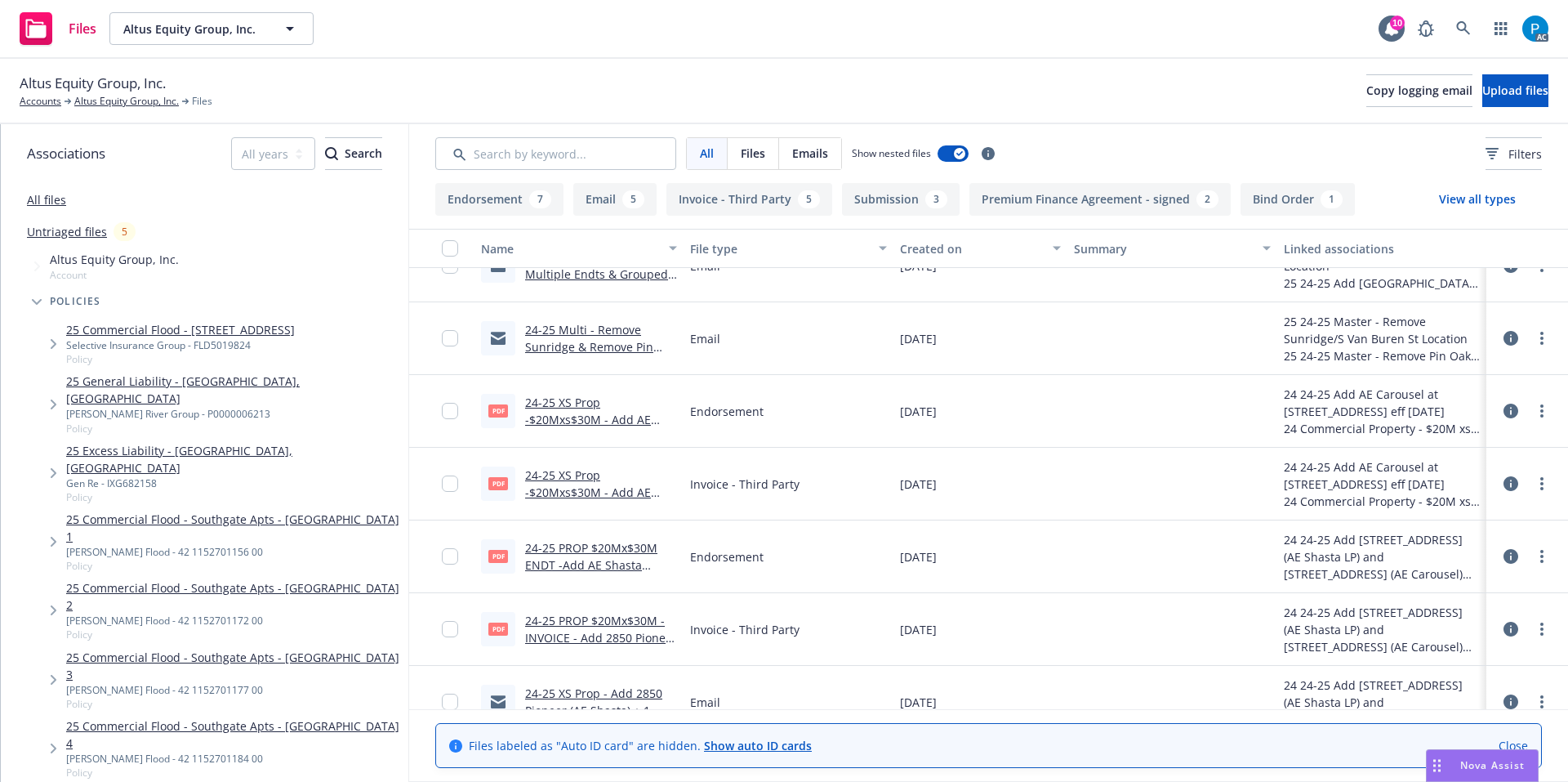
click at [583, 421] on link "24-25 XS Prop -$20Mxs$30M - Add AE Carousel Endt.pdf" at bounding box center [587, 420] width 125 height 50
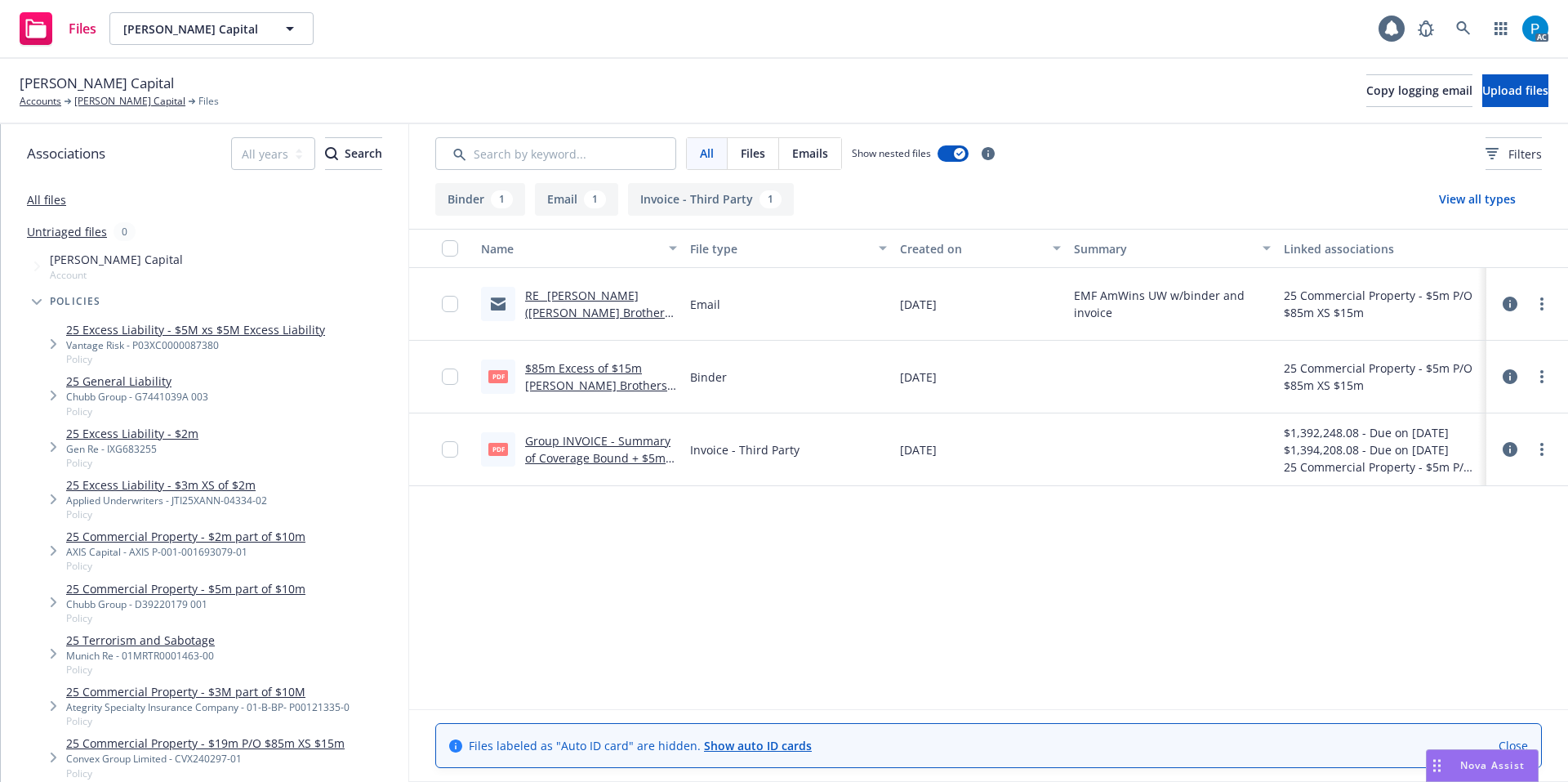
click at [595, 446] on link "Group INVOICE - Summary of Coverage Bound + $5m Part of $10m Lead [PERSON_NAME]…" at bounding box center [598, 484] width 146 height 102
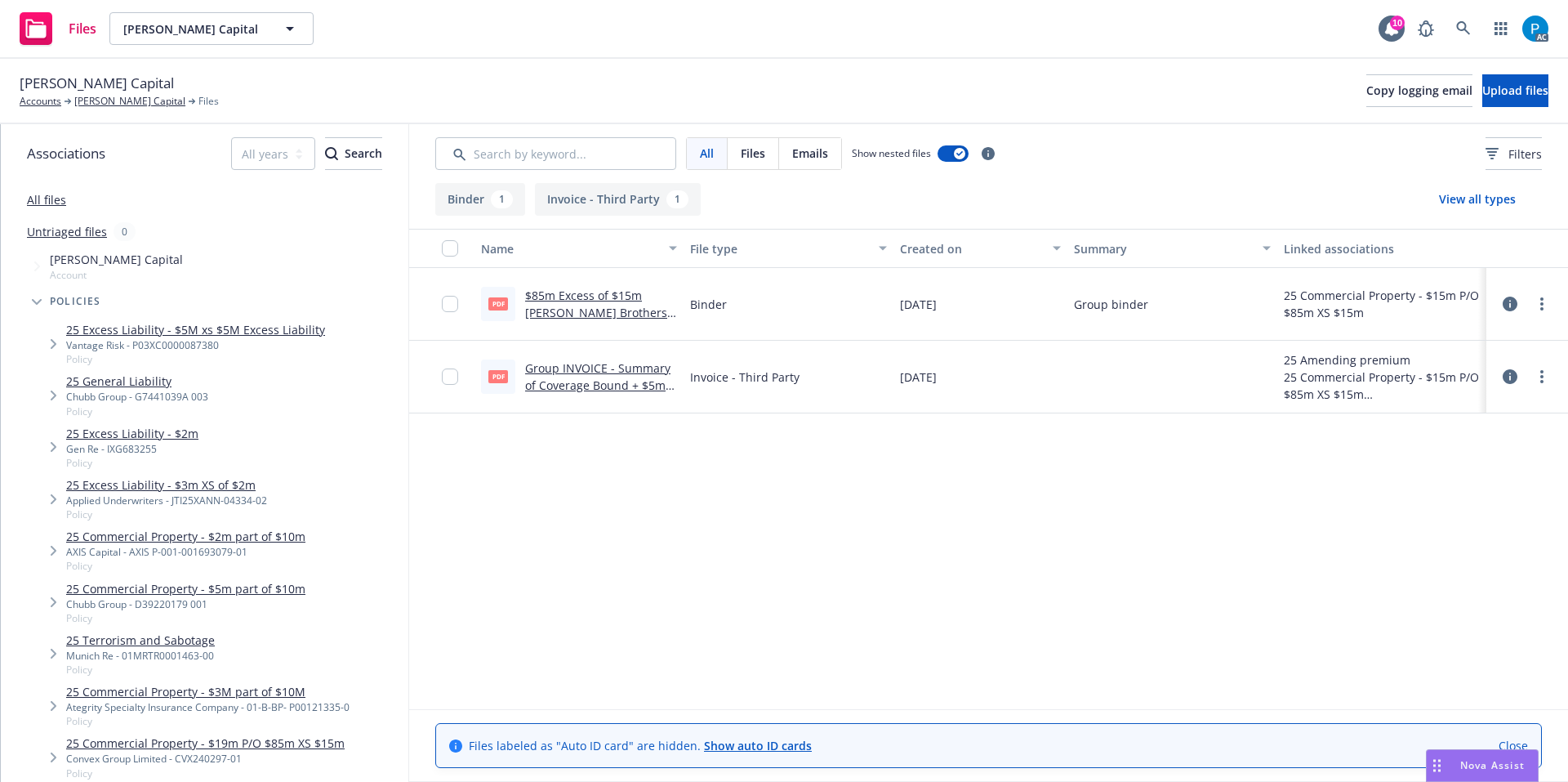
click at [589, 305] on link "$85m Excess of $15m [PERSON_NAME] Brothers, LLC (Paragon) 2025.pdf" at bounding box center [598, 312] width 146 height 50
click at [606, 363] on link "Group INVOICE - Summary of Coverage Bound + $5m Part of $10m Lead [PERSON_NAME]…" at bounding box center [598, 411] width 146 height 102
